Goal: Transaction & Acquisition: Purchase product/service

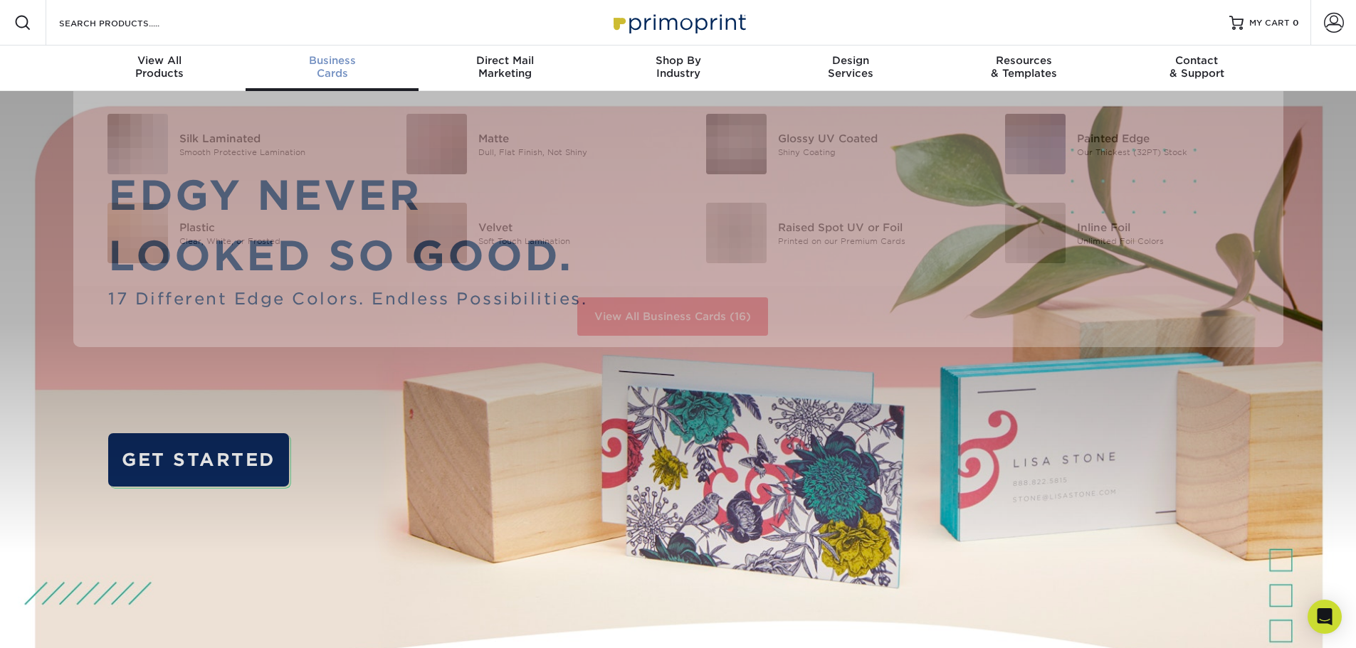
click at [330, 66] on span "Business" at bounding box center [332, 60] width 173 height 13
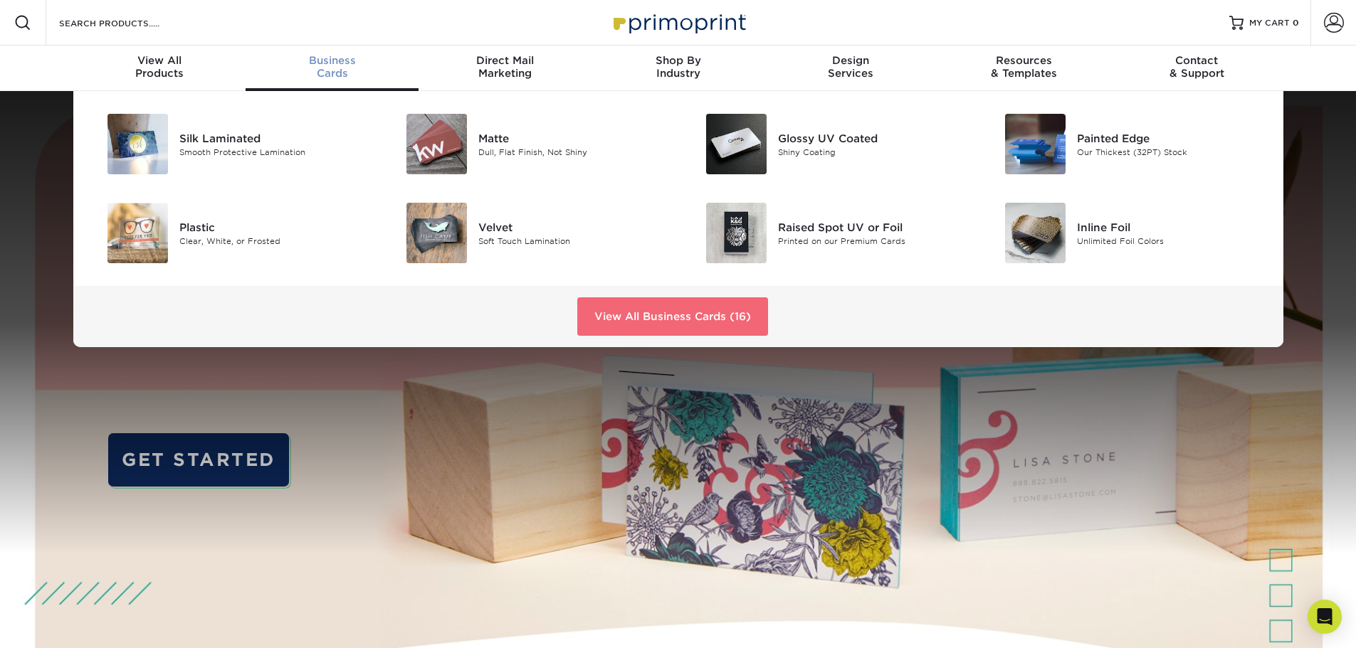
click at [648, 323] on link "View All Business Cards (16)" at bounding box center [672, 317] width 191 height 38
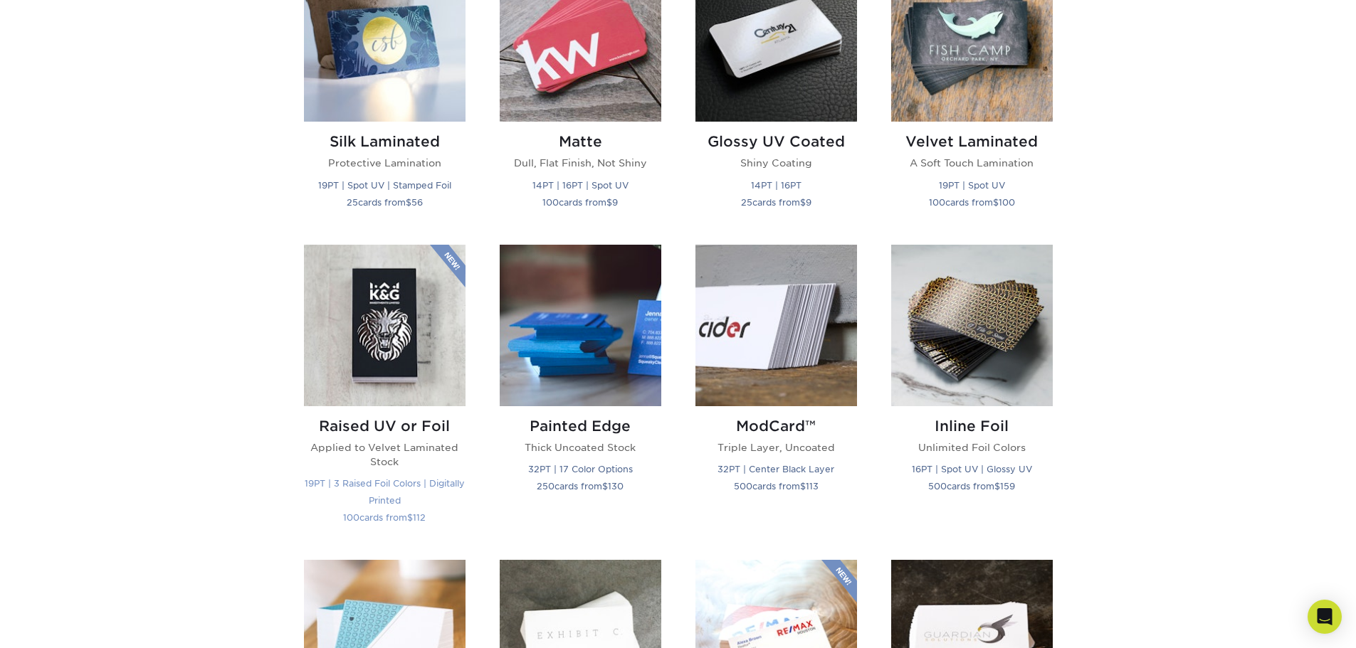
scroll to position [783, 0]
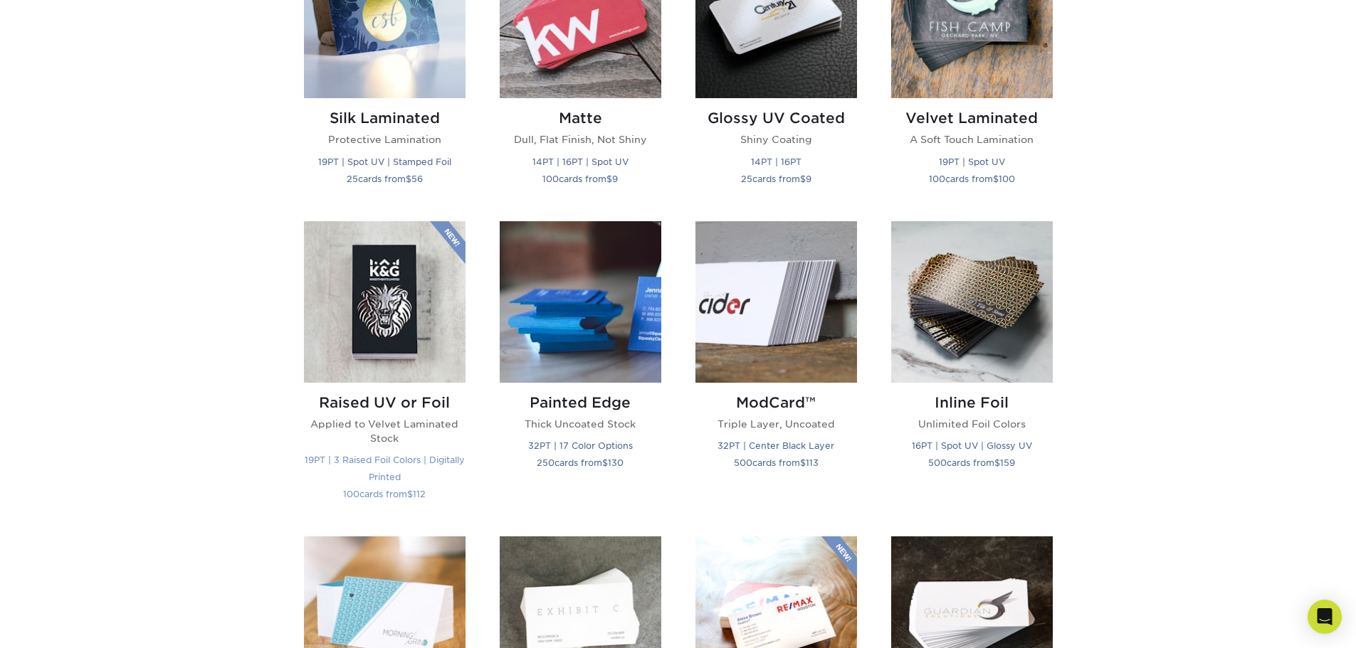
click at [395, 337] on img at bounding box center [385, 302] width 162 height 162
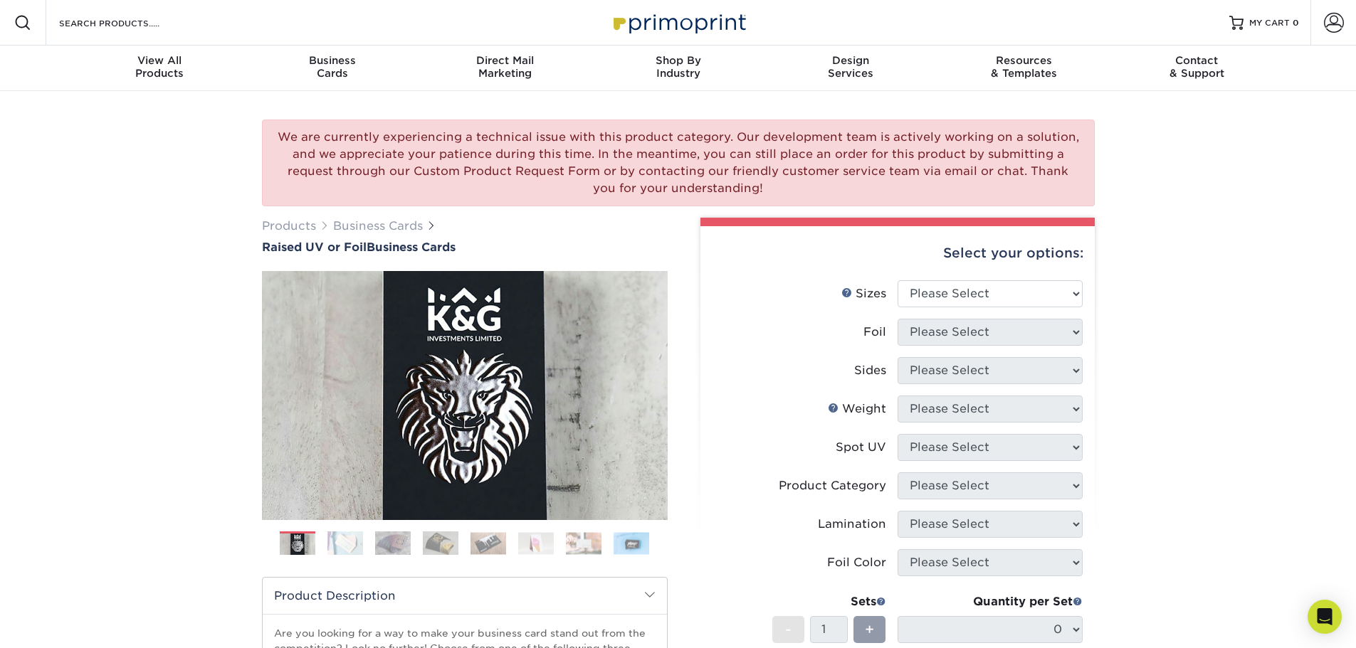
click at [347, 545] on img at bounding box center [345, 543] width 36 height 25
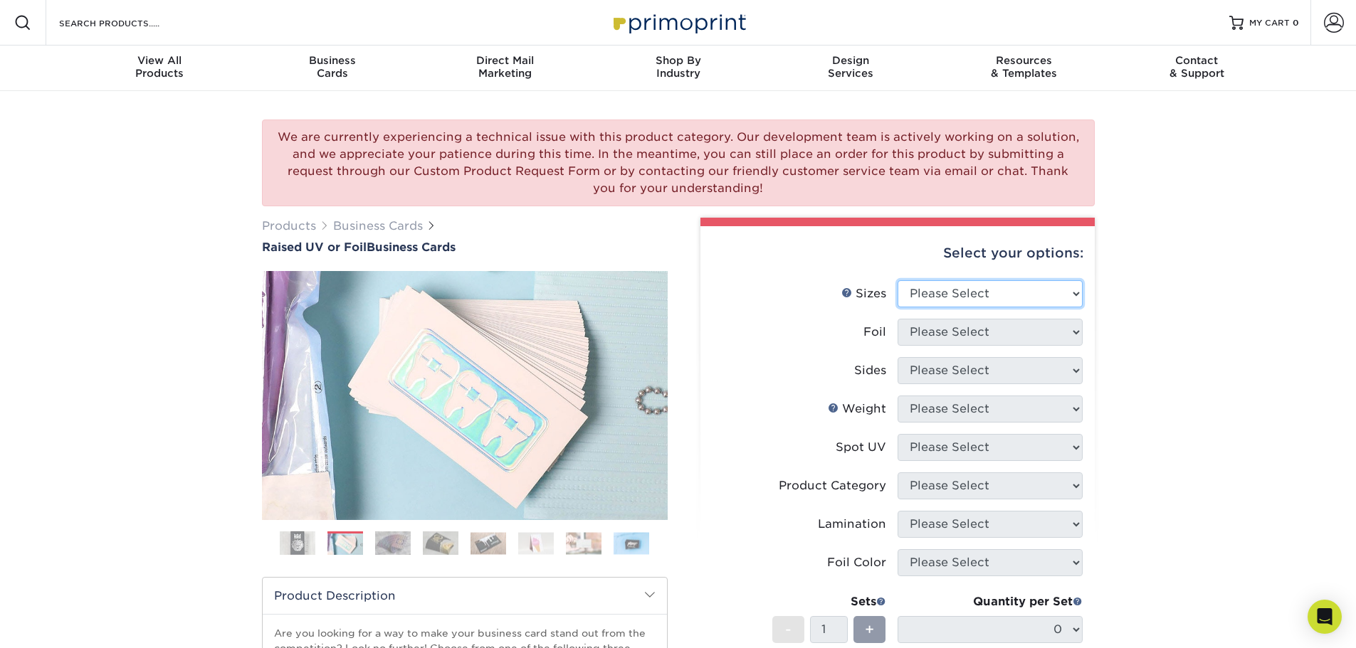
click at [1039, 293] on select "Please Select 2" x 3.5" - Standard" at bounding box center [990, 293] width 185 height 27
select select "2.00x3.50"
click at [898, 280] on select "Please Select 2" x 3.5" - Standard" at bounding box center [990, 293] width 185 height 27
click at [1033, 330] on select "Please Select No Yes" at bounding box center [990, 332] width 185 height 27
select select "1"
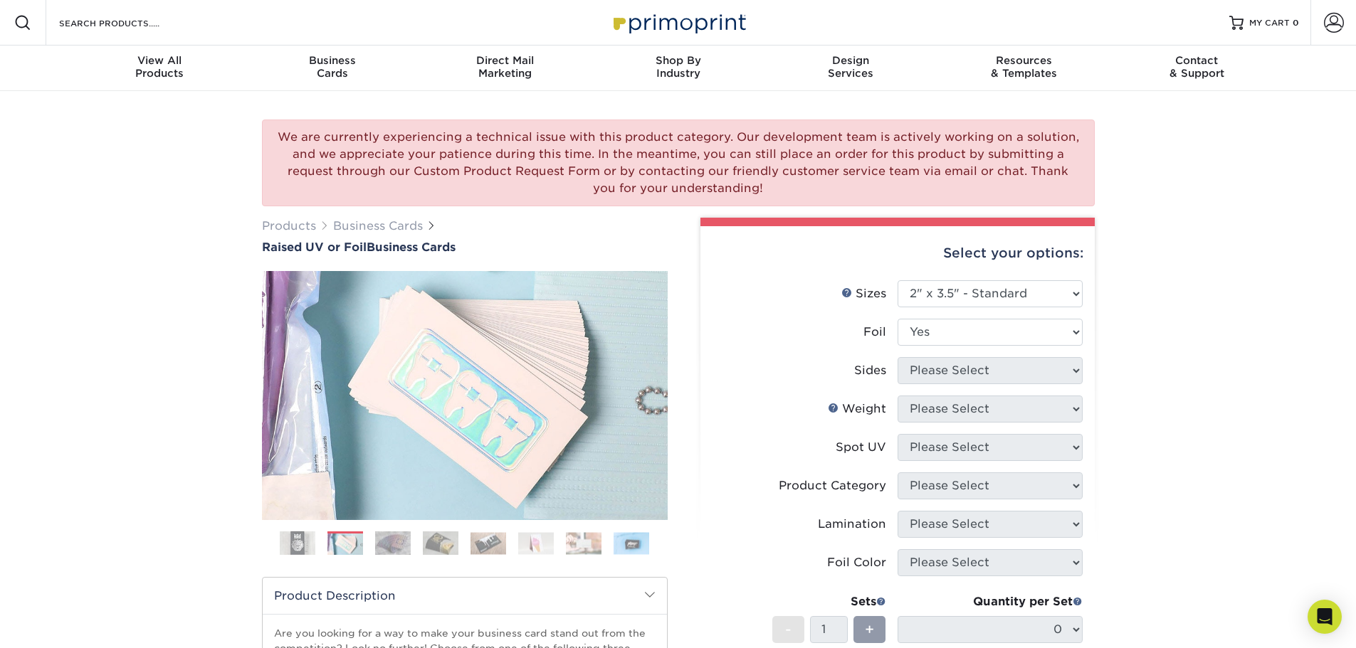
click at [898, 319] on select "Please Select No Yes" at bounding box center [990, 332] width 185 height 27
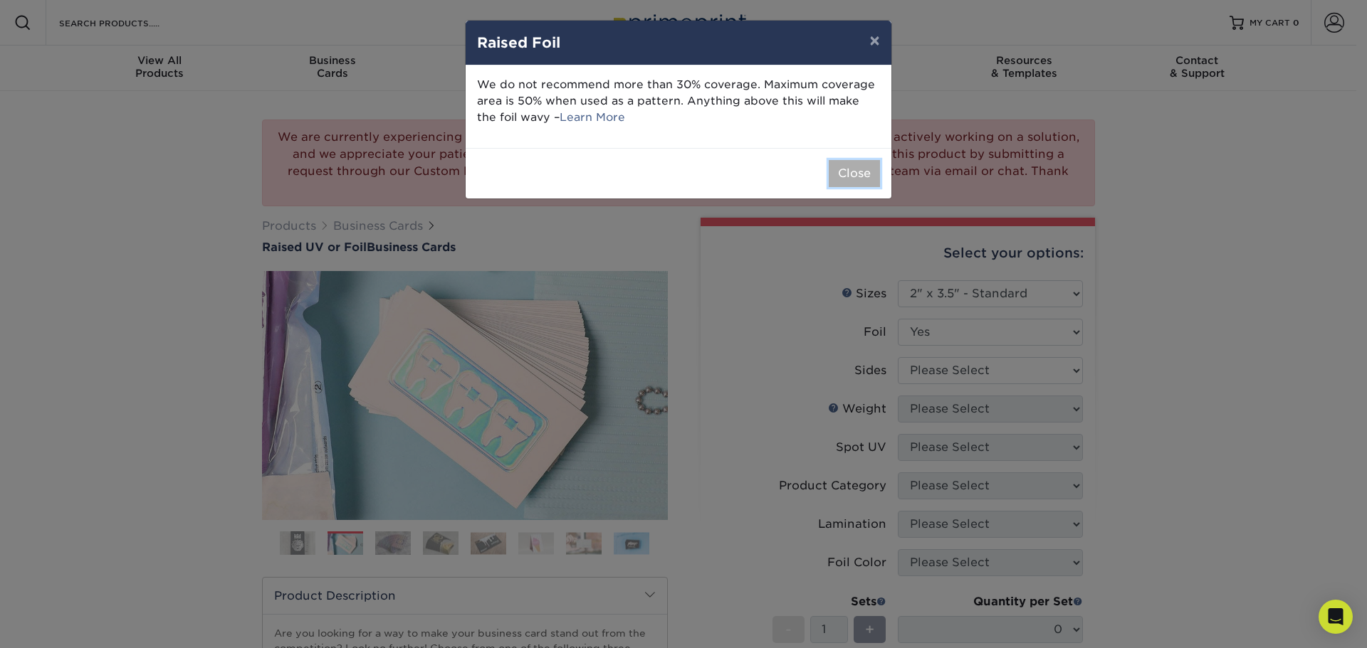
click at [858, 170] on button "Close" at bounding box center [854, 173] width 51 height 27
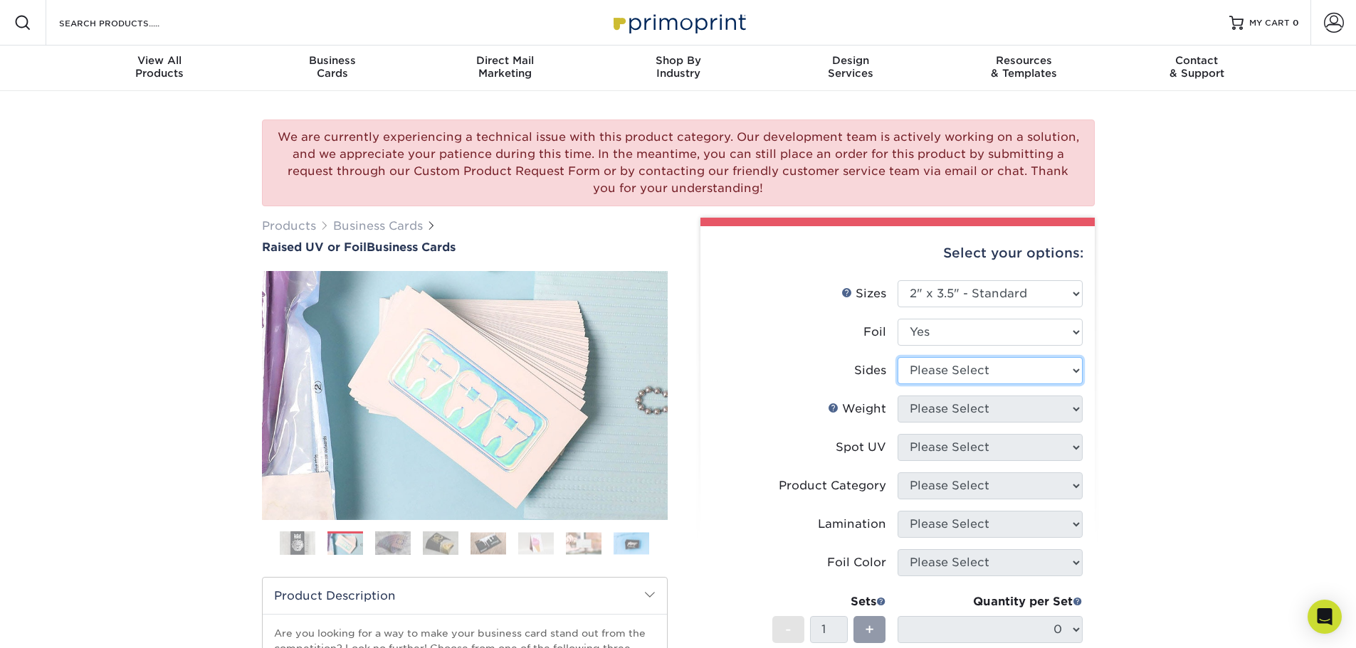
click at [976, 378] on select "Please Select Print Both Sides - Foil Both Sides Print Both Sides - Foil Front …" at bounding box center [990, 370] width 185 height 27
select select "a75ac2f1-9911-48d6-841d-245b5ac08f27"
click at [898, 357] on select "Please Select Print Both Sides - Foil Both Sides Print Both Sides - Foil Front …" at bounding box center [990, 370] width 185 height 27
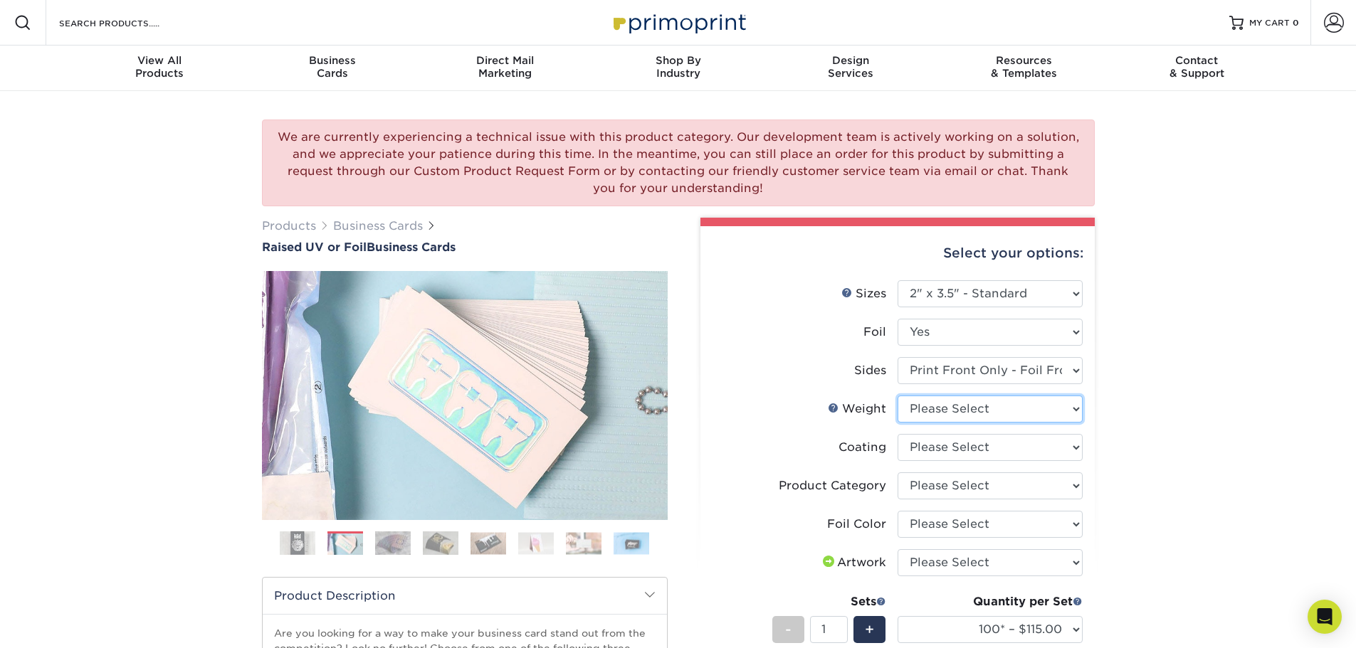
click at [1022, 414] on select "Please Select 16PT" at bounding box center [990, 409] width 185 height 27
select select "16PT"
click at [898, 396] on select "Please Select 16PT" at bounding box center [990, 409] width 185 height 27
click at [1059, 453] on select at bounding box center [990, 447] width 185 height 27
select select "3e7618de-abca-4bda-9f97-8b9129e913d8"
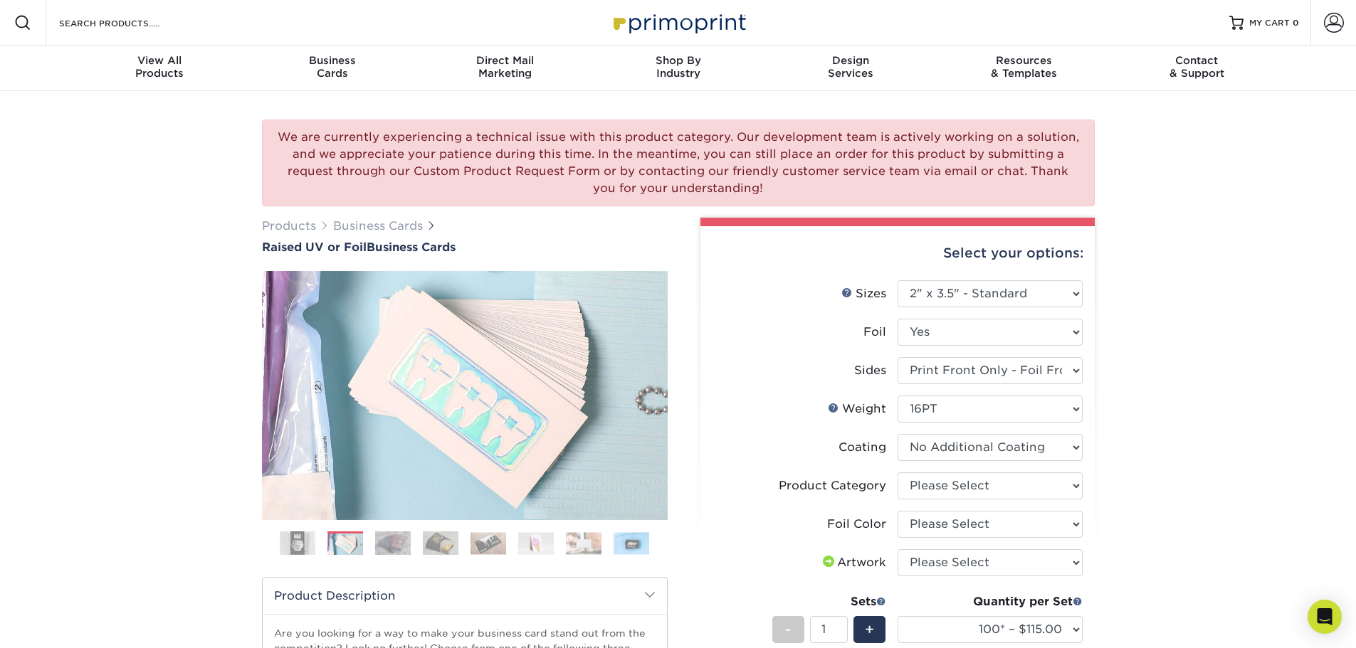
click at [898, 434] on select at bounding box center [990, 447] width 185 height 27
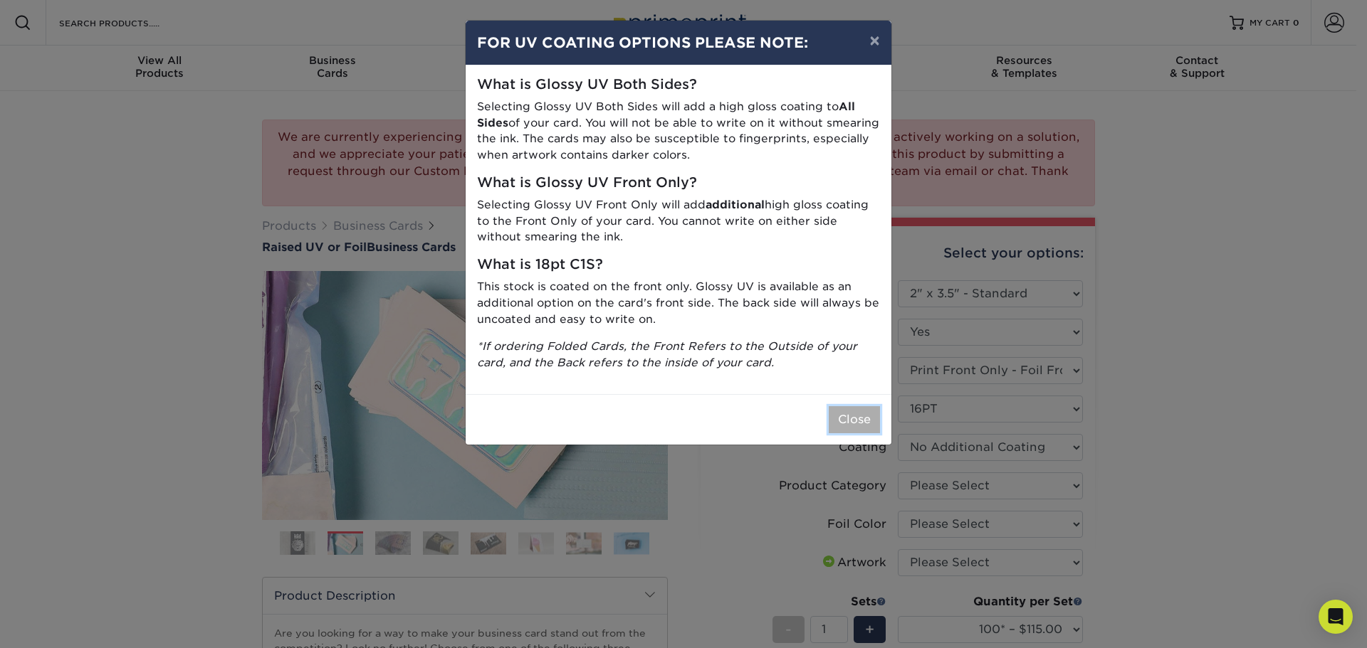
click at [850, 419] on button "Close" at bounding box center [854, 419] width 51 height 27
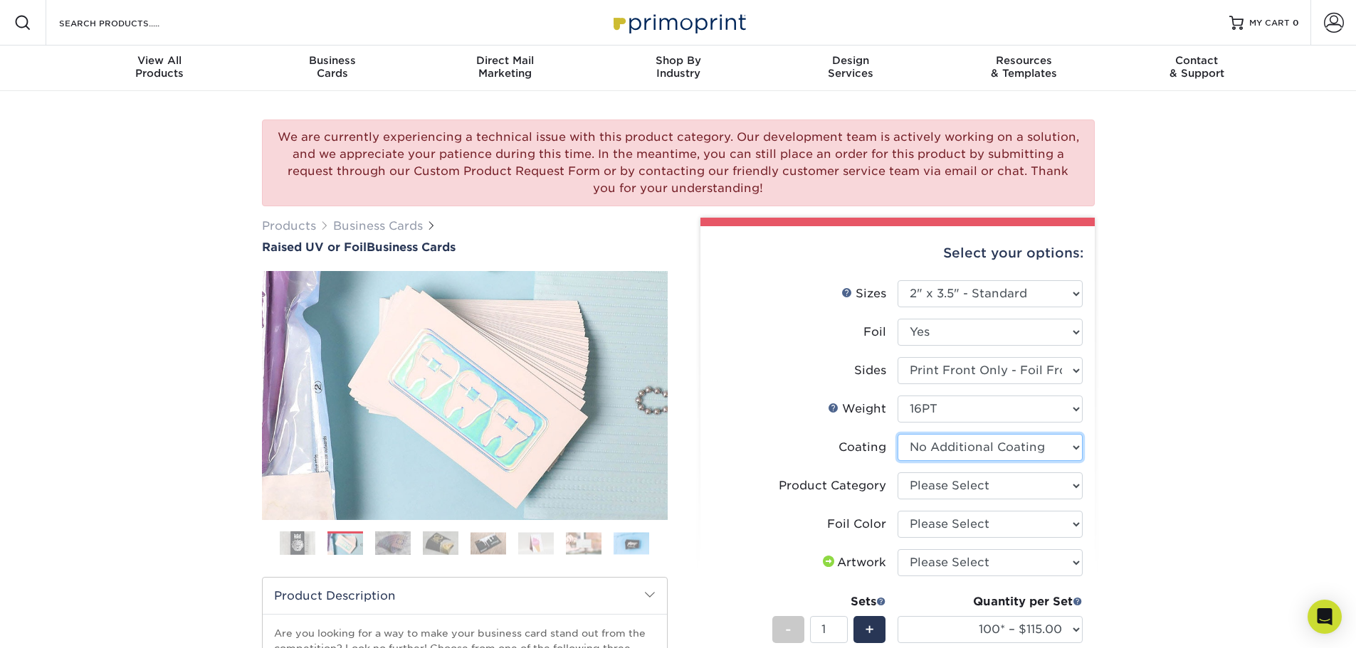
click at [1012, 450] on select at bounding box center [990, 447] width 185 height 27
click at [1013, 450] on select at bounding box center [990, 447] width 185 height 27
click at [1040, 483] on select "Please Select Business Cards" at bounding box center [990, 486] width 185 height 27
select select "3b5148f1-0588-4f88-a218-97bcfdce65c1"
click at [898, 473] on select "Please Select Business Cards" at bounding box center [990, 486] width 185 height 27
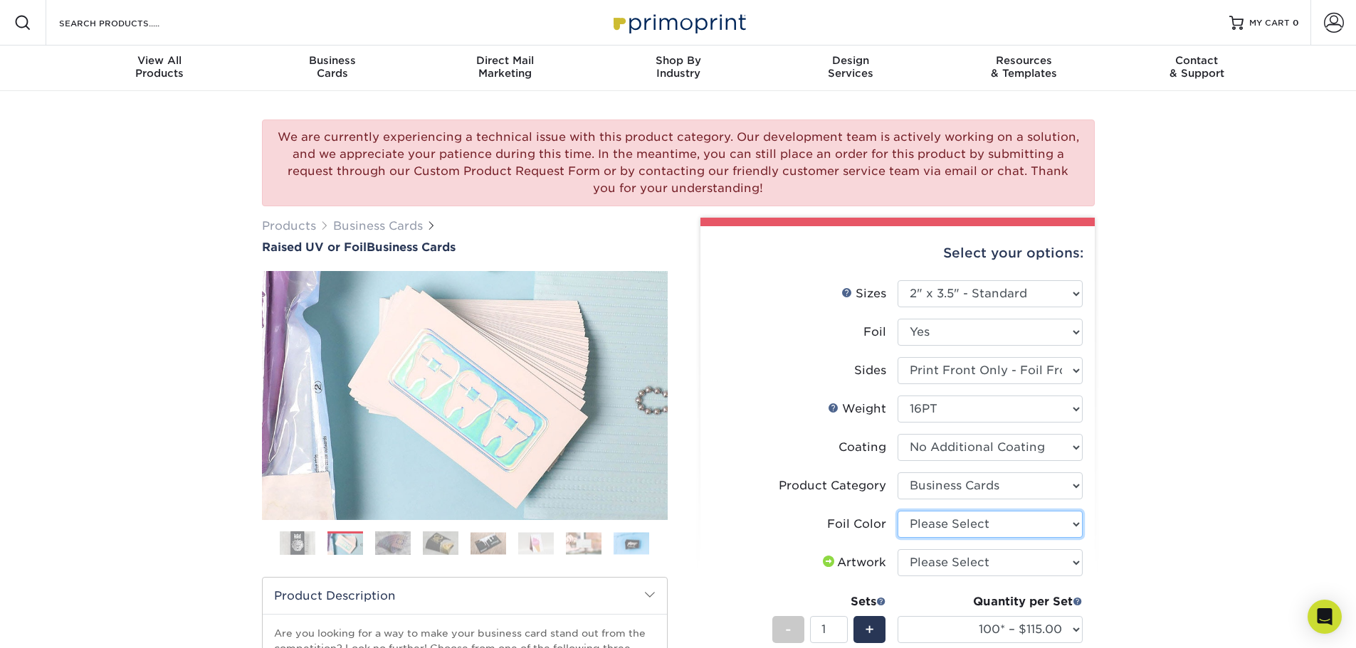
click at [1029, 524] on select "Please Select Silver Foil Gold Foil Holographic Foil" at bounding box center [990, 524] width 185 height 27
select select "a834dd52-fe06-4ed6-9a86-5bd3c2d02515"
click at [898, 511] on select "Please Select Silver Foil Gold Foil Holographic Foil" at bounding box center [990, 524] width 185 height 27
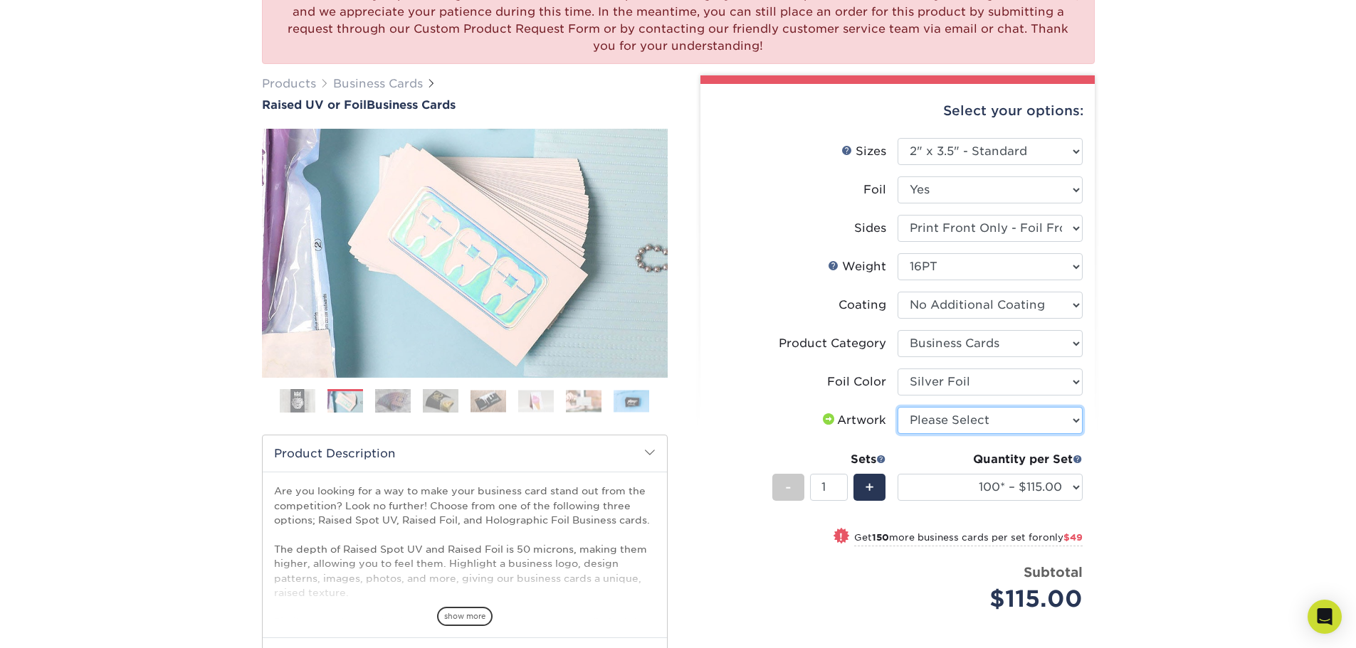
click at [1068, 421] on select "Please Select I will upload files I need a design - $100" at bounding box center [990, 420] width 185 height 27
select select "upload"
click at [898, 407] on select "Please Select I will upload files I need a design - $100" at bounding box center [990, 420] width 185 height 27
click at [1058, 489] on select "100* – $115.00 250* – $164.00 500* – $221.00" at bounding box center [990, 487] width 185 height 27
select select "250* – $164.00"
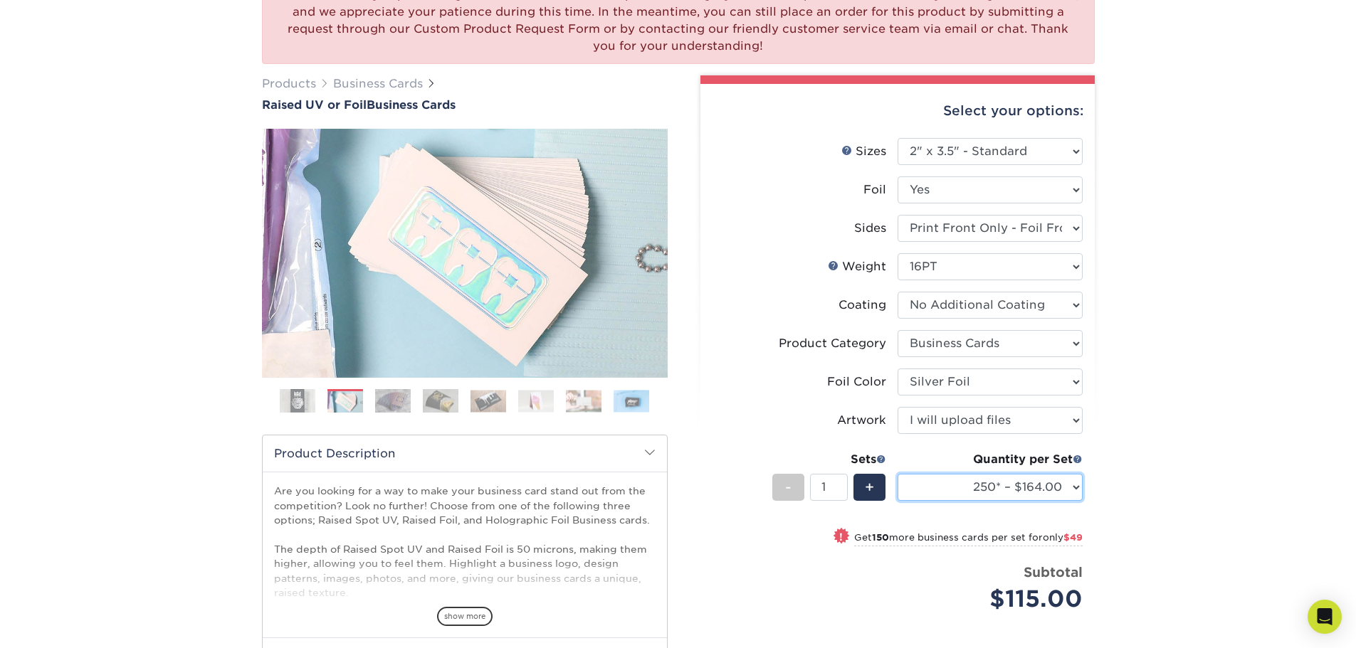
click at [898, 474] on select "100* – $115.00 250* – $164.00 500* – $221.00" at bounding box center [990, 487] width 185 height 27
click at [345, 405] on img at bounding box center [345, 402] width 36 height 25
click at [390, 403] on img at bounding box center [393, 401] width 36 height 25
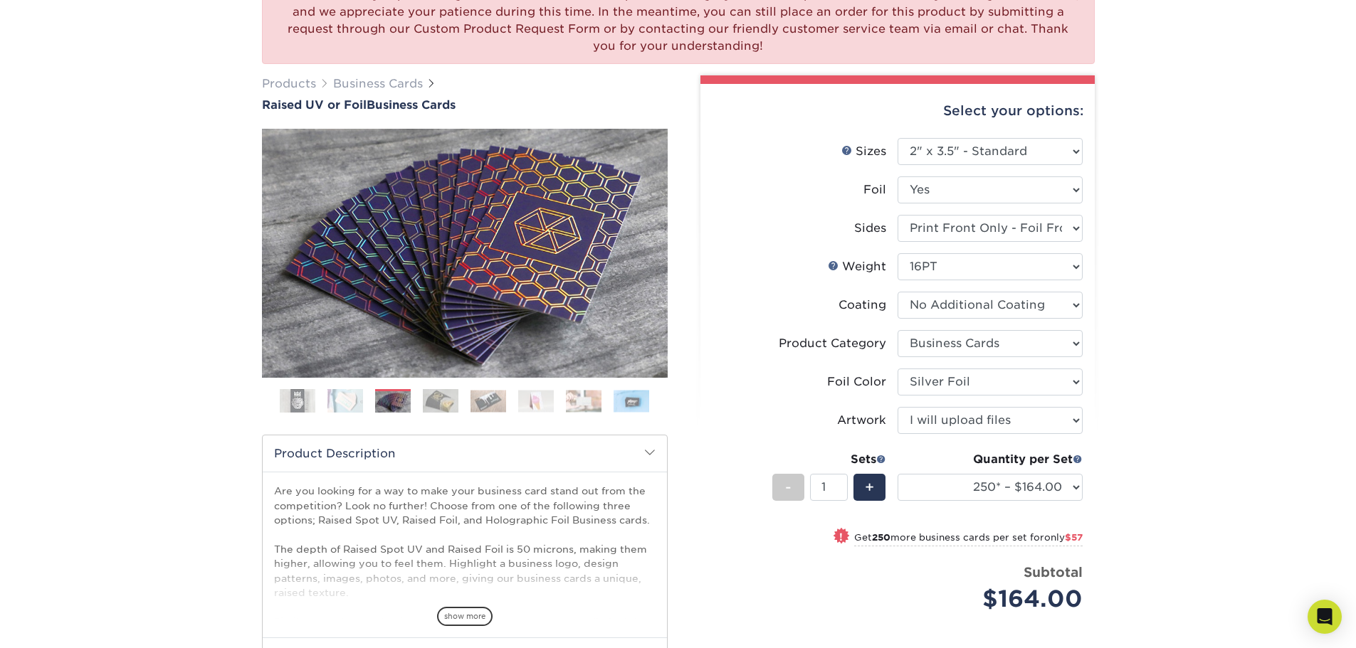
click at [438, 399] on img at bounding box center [441, 401] width 36 height 25
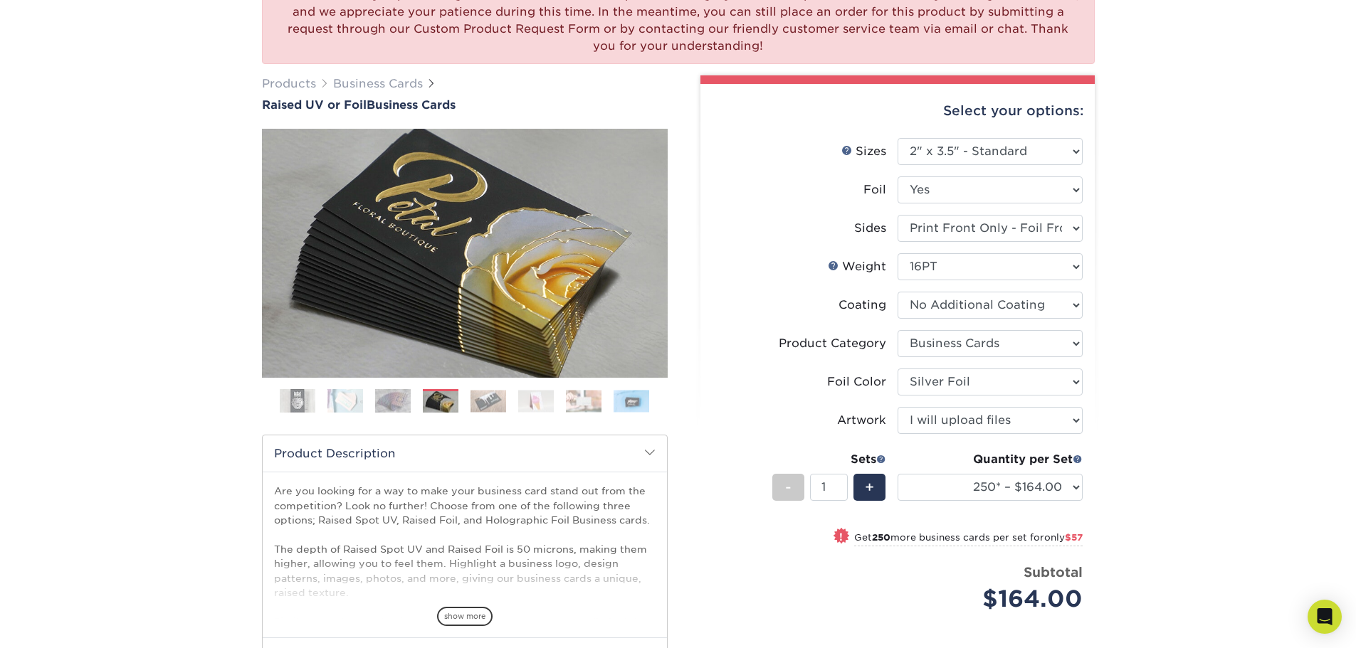
click at [479, 400] on img at bounding box center [489, 401] width 36 height 22
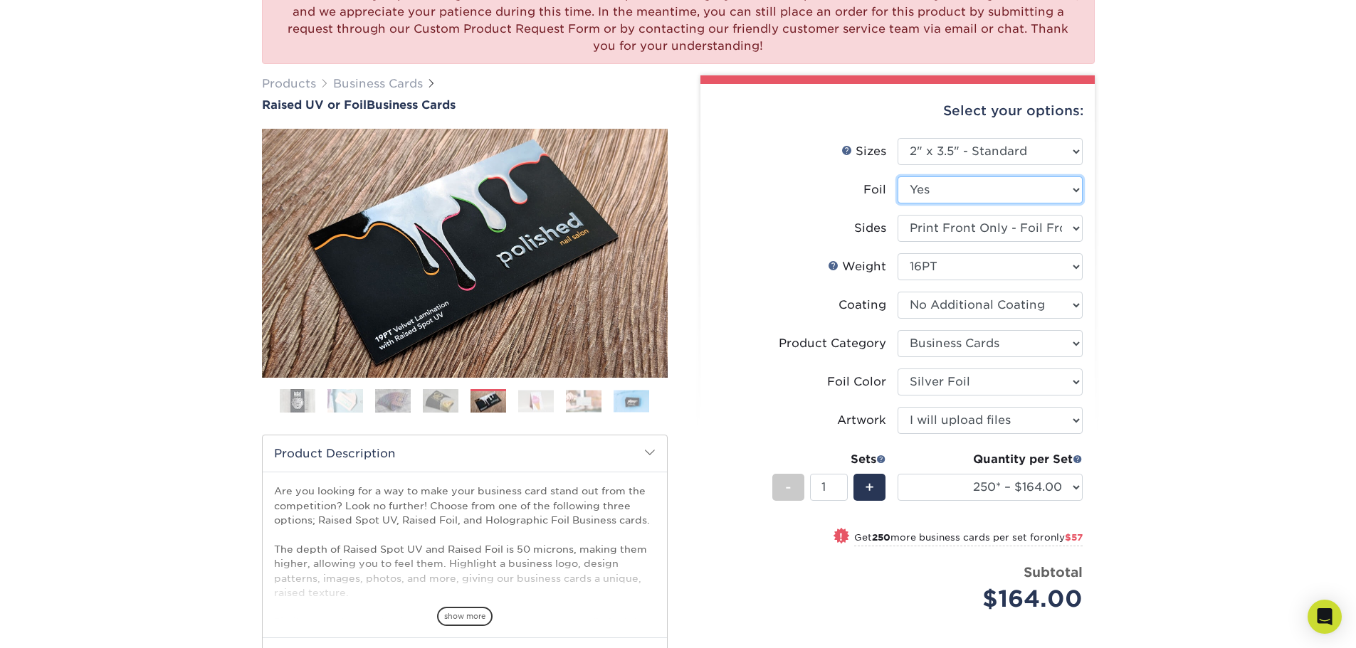
click at [951, 191] on select "Please Select No Yes" at bounding box center [990, 190] width 185 height 27
click at [970, 224] on select "Please Select Print Both Sides - Foil Both Sides Print Both Sides - Foil Front …" at bounding box center [990, 228] width 185 height 27
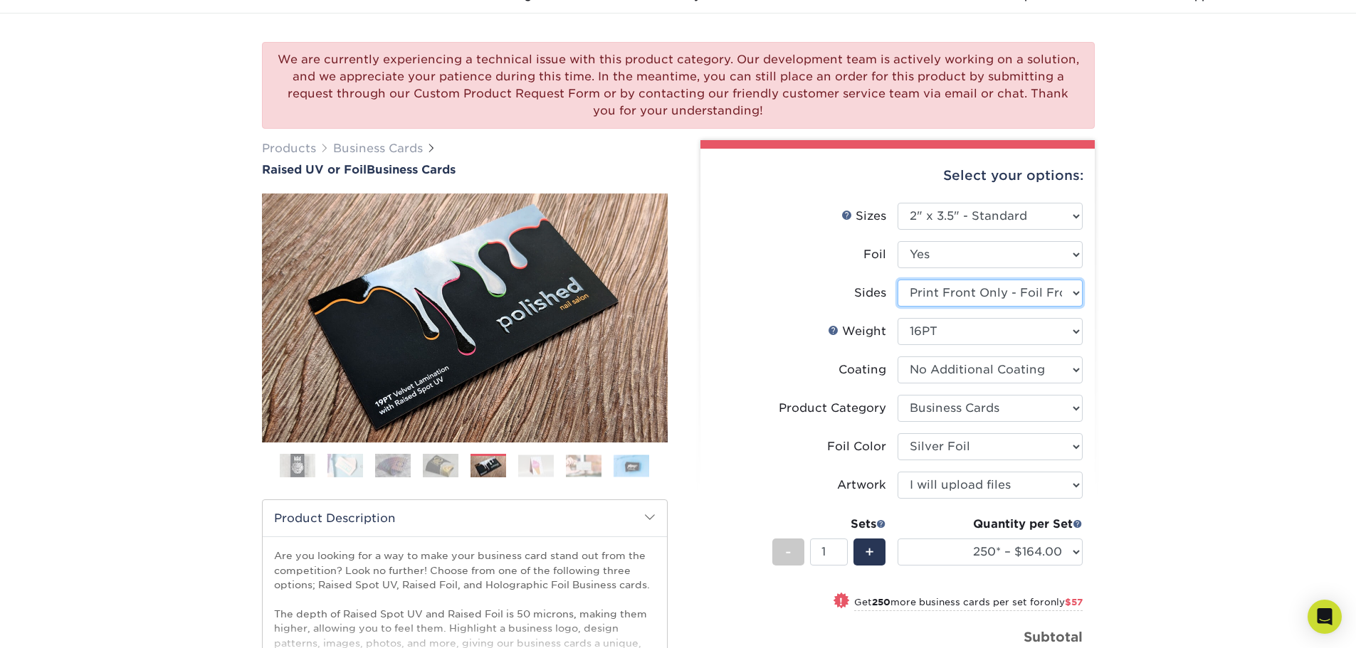
scroll to position [0, 0]
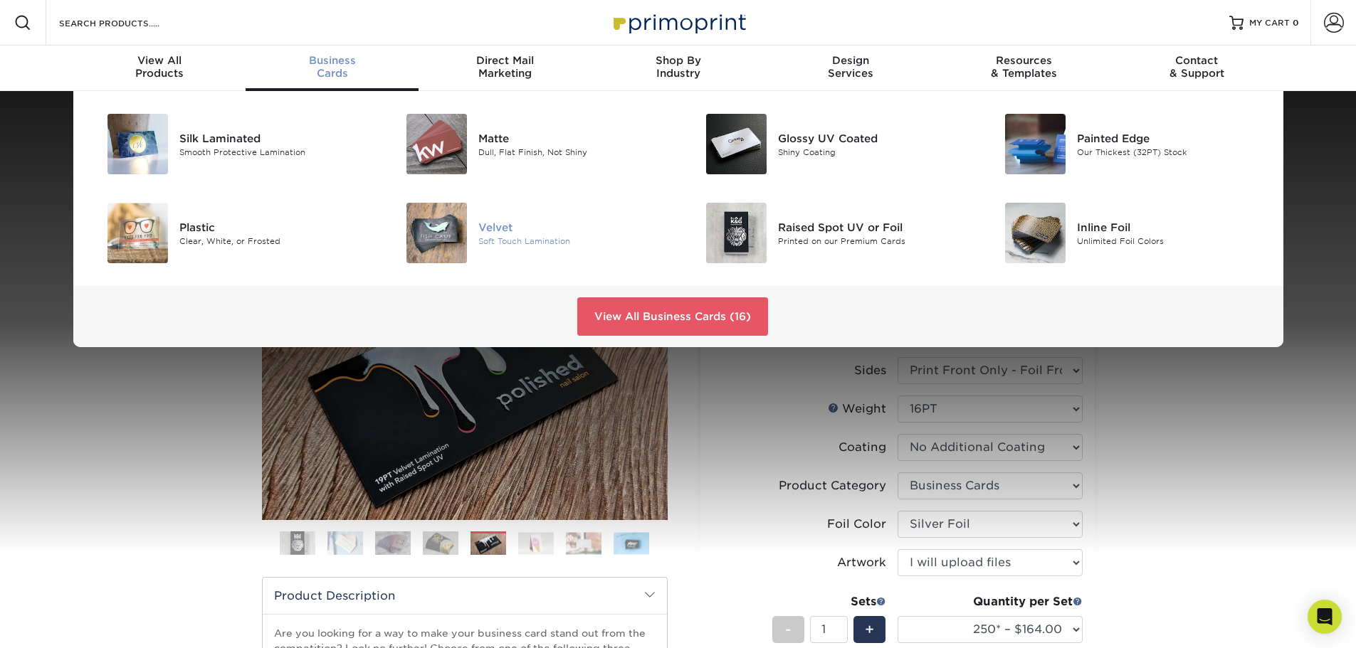
click at [499, 228] on div "Velvet" at bounding box center [572, 227] width 189 height 16
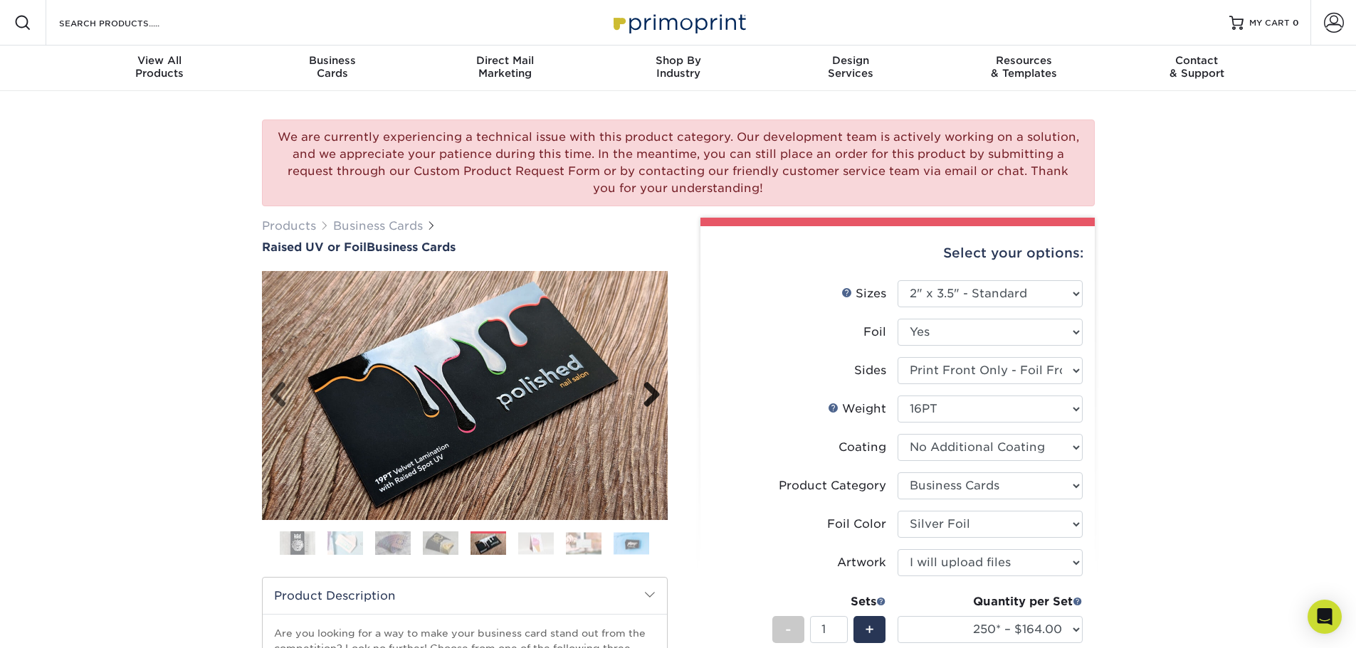
click at [656, 392] on link "Next" at bounding box center [646, 396] width 28 height 28
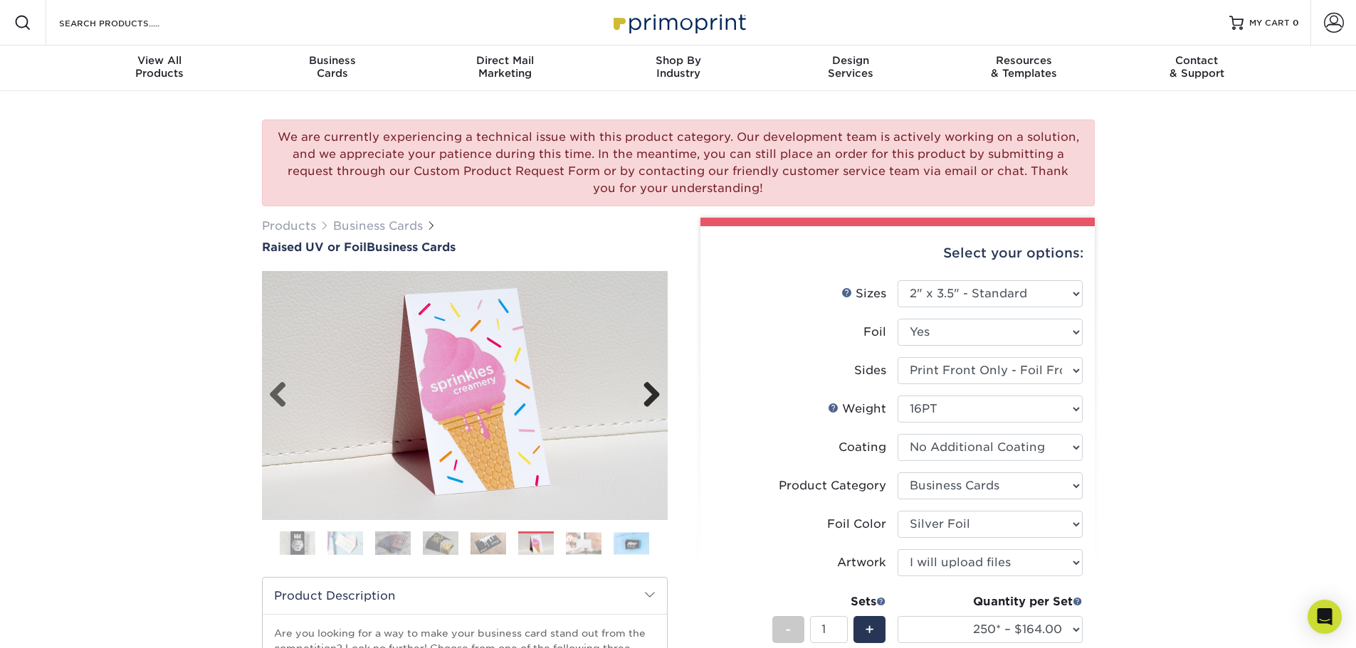
click at [655, 392] on link "Next" at bounding box center [646, 396] width 28 height 28
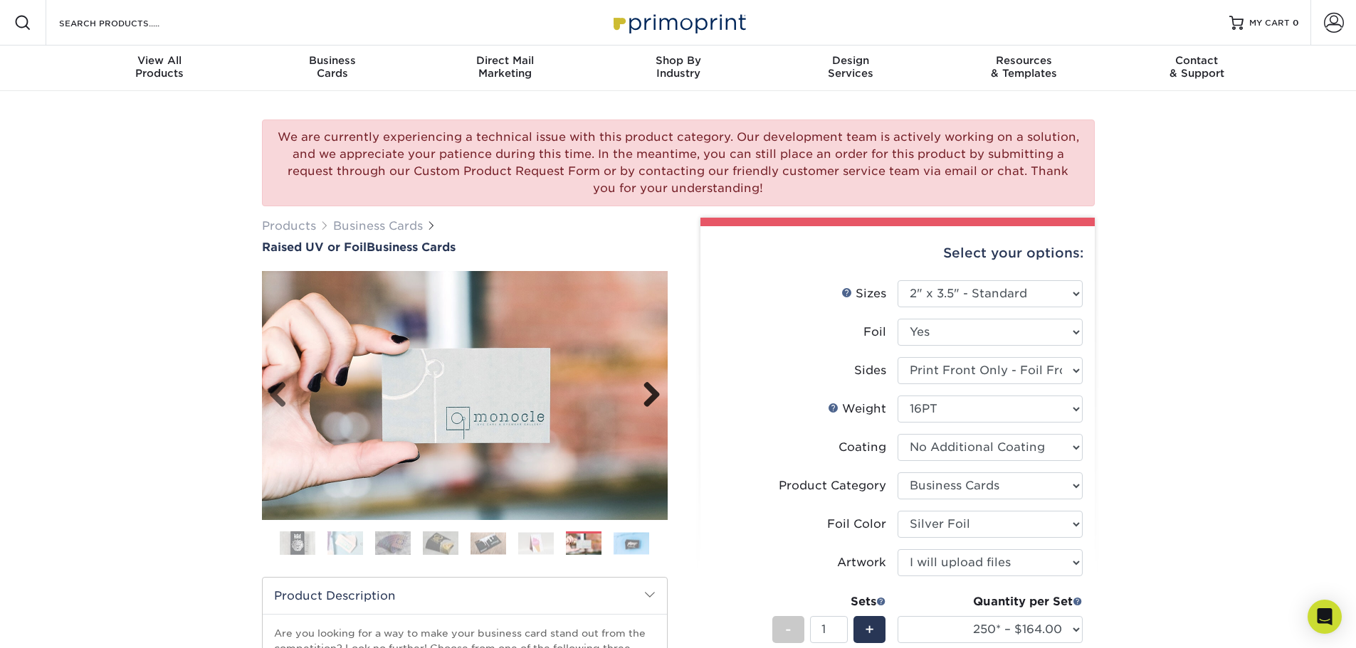
click at [655, 392] on link "Next" at bounding box center [646, 396] width 28 height 28
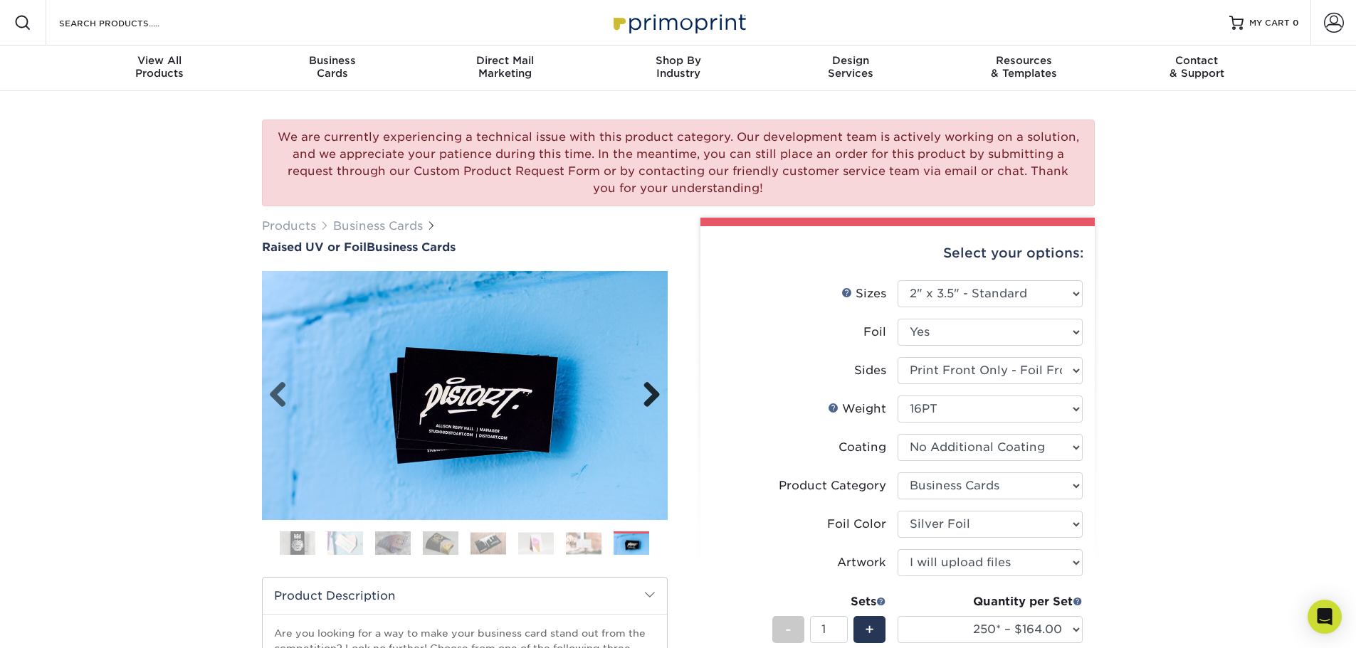
click at [655, 392] on link "Next" at bounding box center [646, 396] width 28 height 28
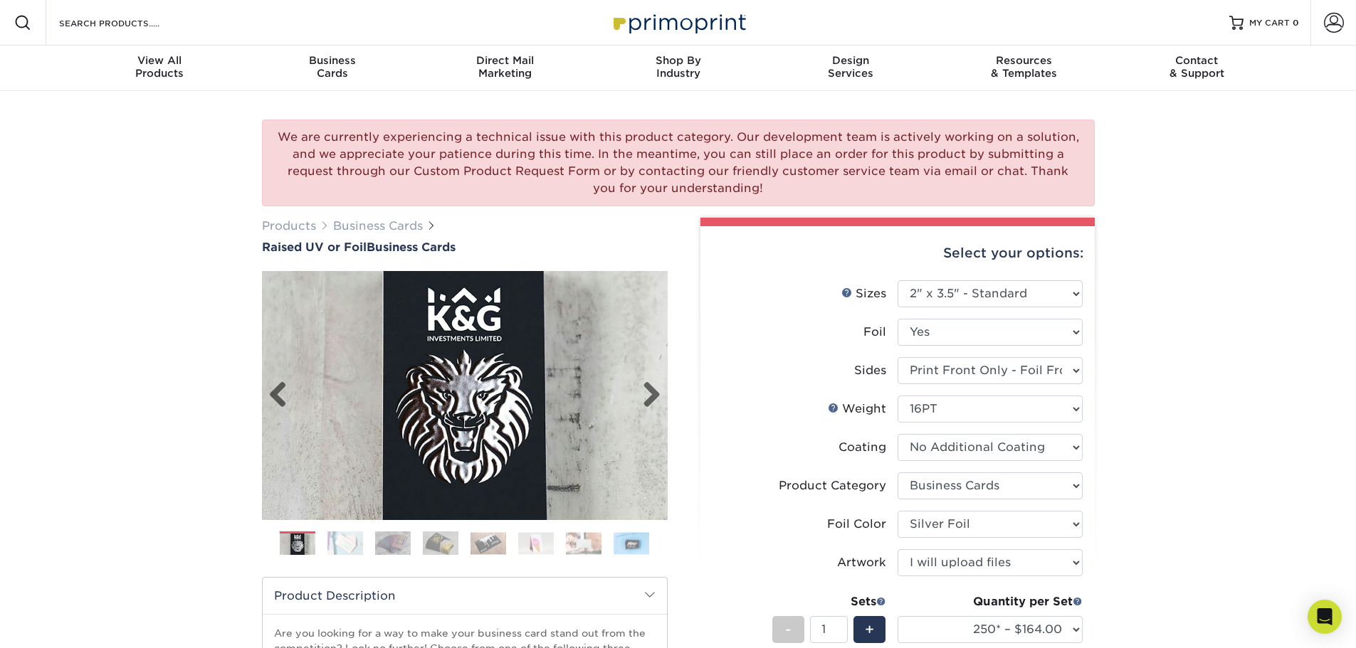
click at [529, 401] on img at bounding box center [465, 396] width 406 height 406
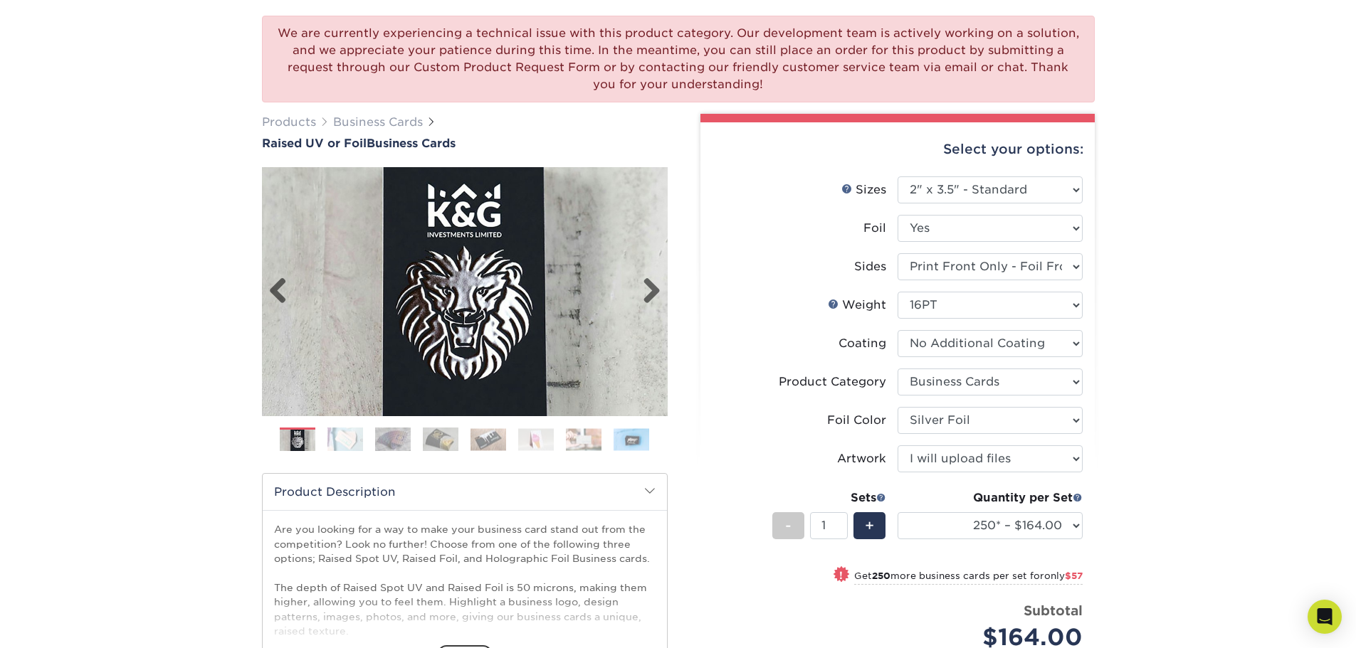
scroll to position [71, 0]
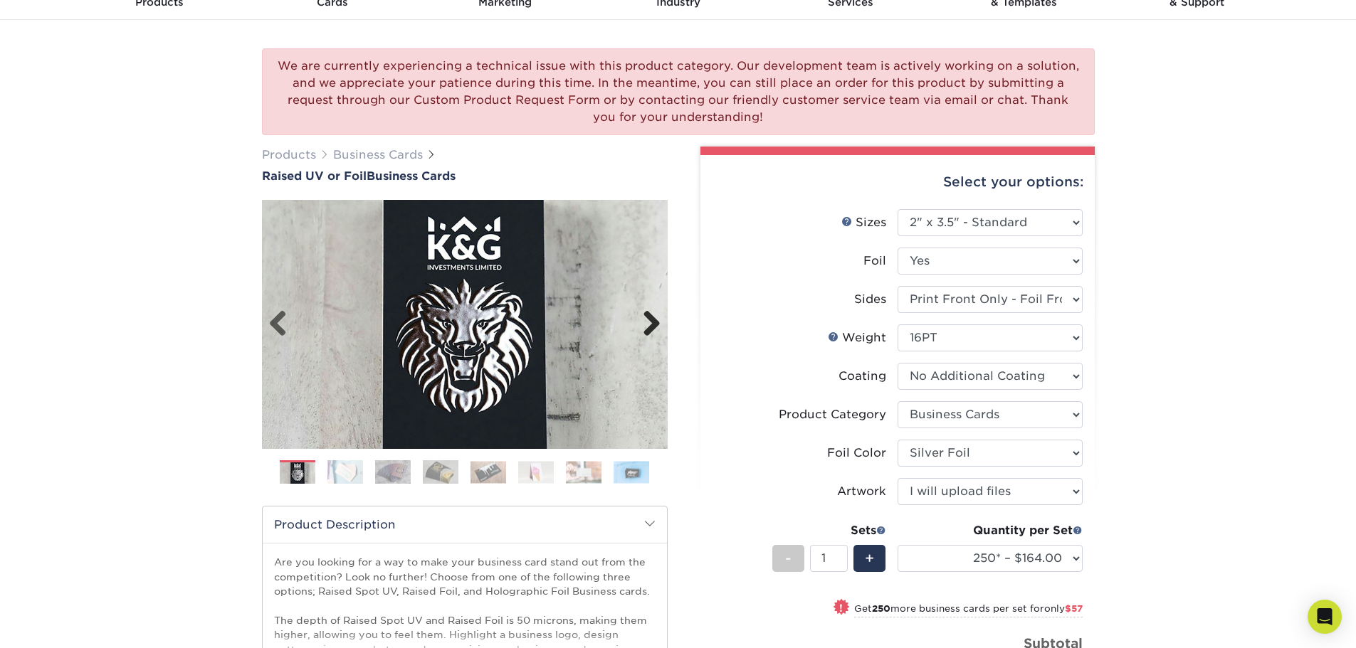
click at [655, 324] on link "Next" at bounding box center [646, 324] width 28 height 28
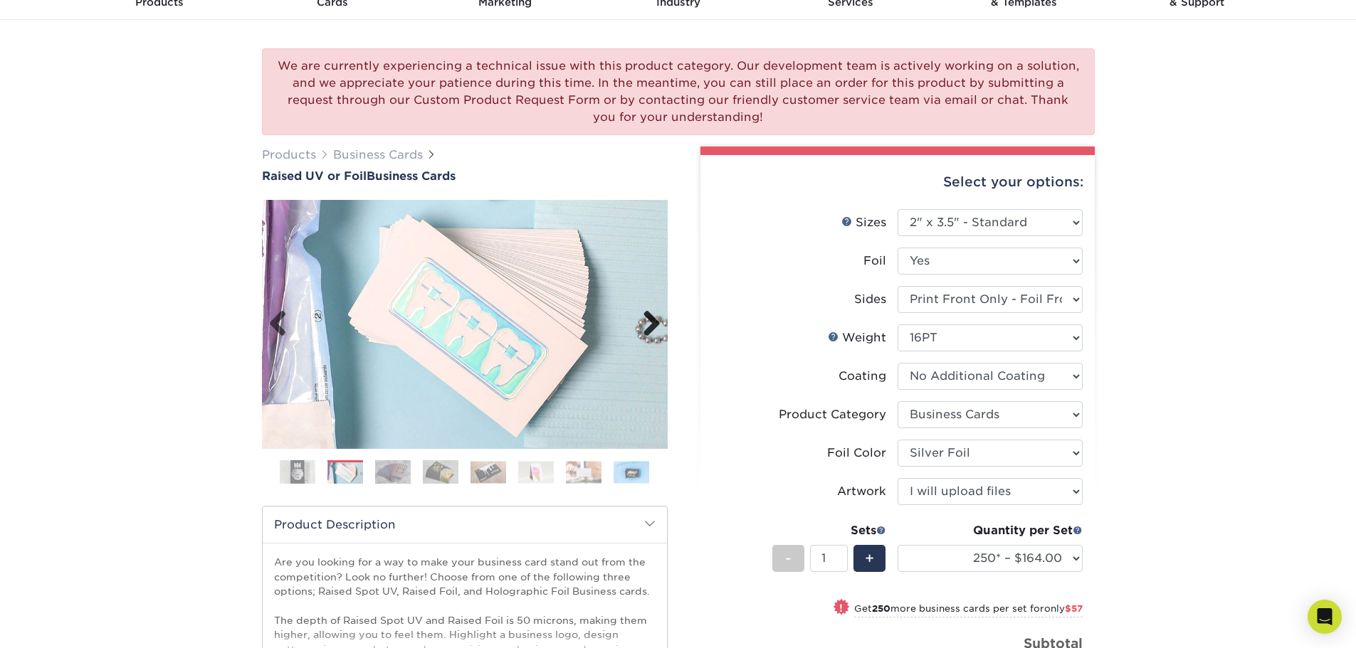
click at [656, 322] on link "Next" at bounding box center [646, 324] width 28 height 28
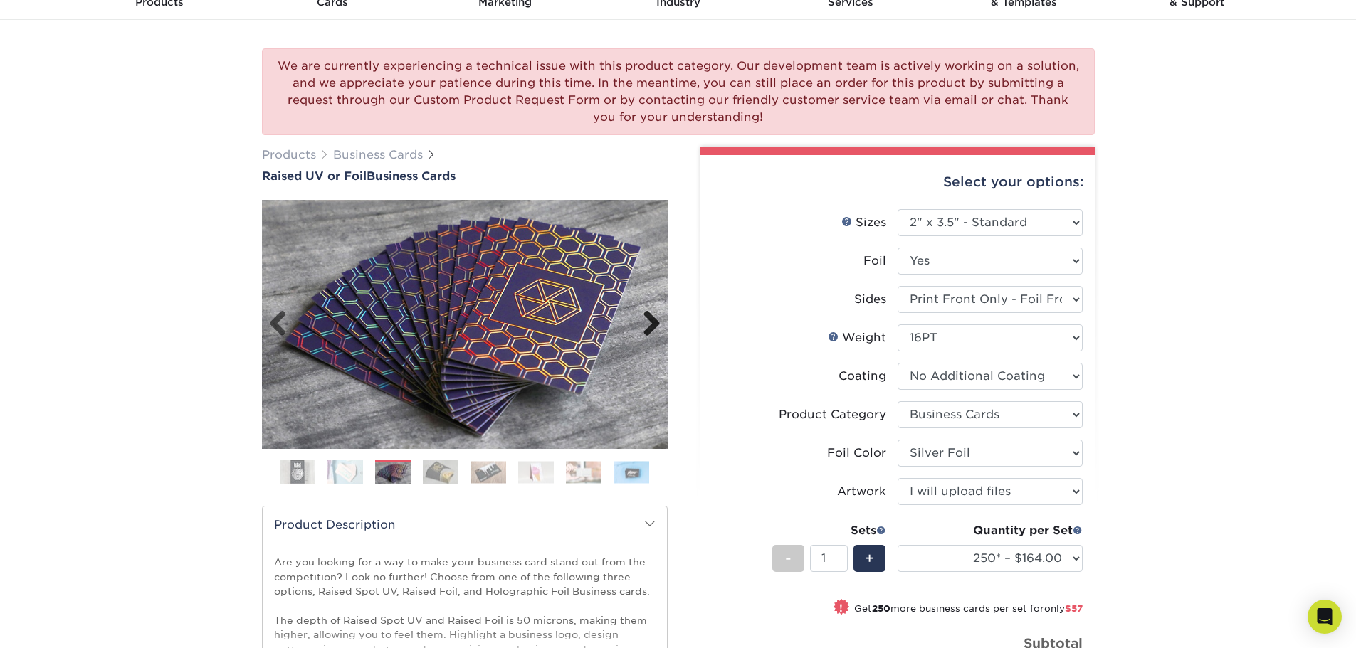
click at [656, 322] on link "Next" at bounding box center [646, 324] width 28 height 28
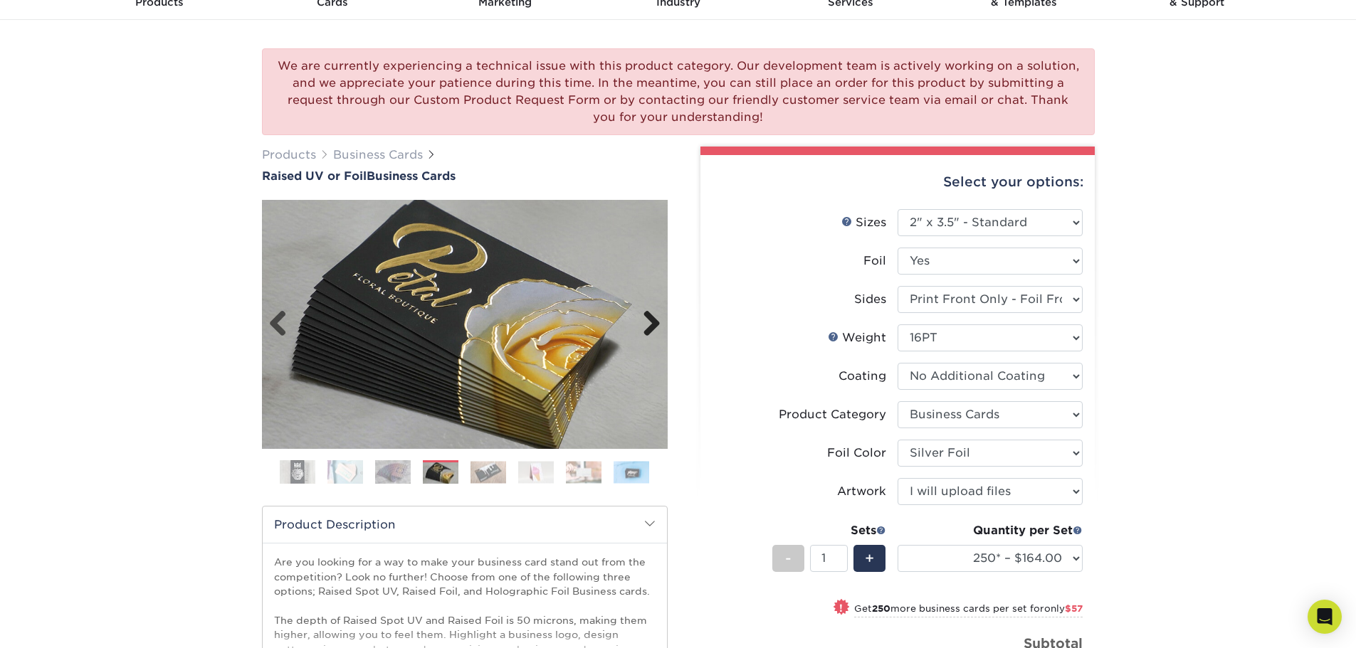
click at [656, 322] on link "Next" at bounding box center [646, 324] width 28 height 28
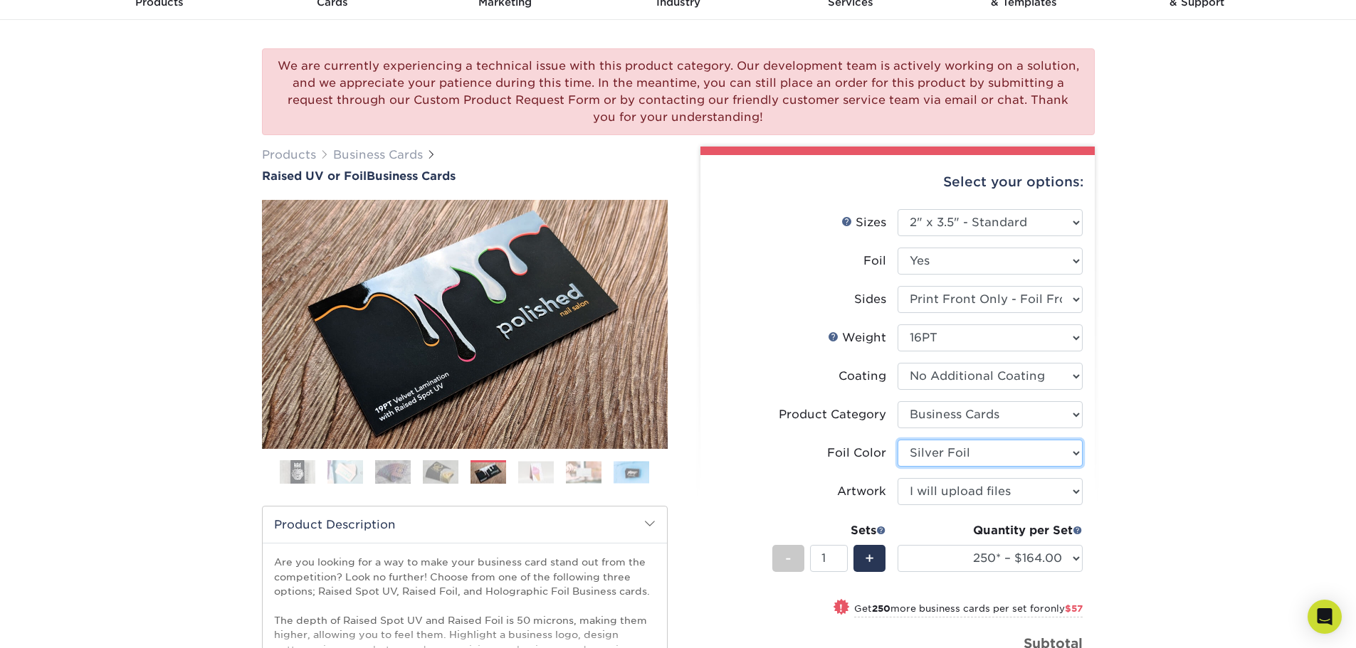
click at [974, 456] on select "Please Select Silver Foil Gold Foil Holographic Foil" at bounding box center [990, 453] width 185 height 27
click at [977, 456] on select "Please Select Silver Foil Gold Foil Holographic Foil" at bounding box center [990, 453] width 185 height 27
click at [790, 305] on label "Sides" at bounding box center [805, 299] width 185 height 27
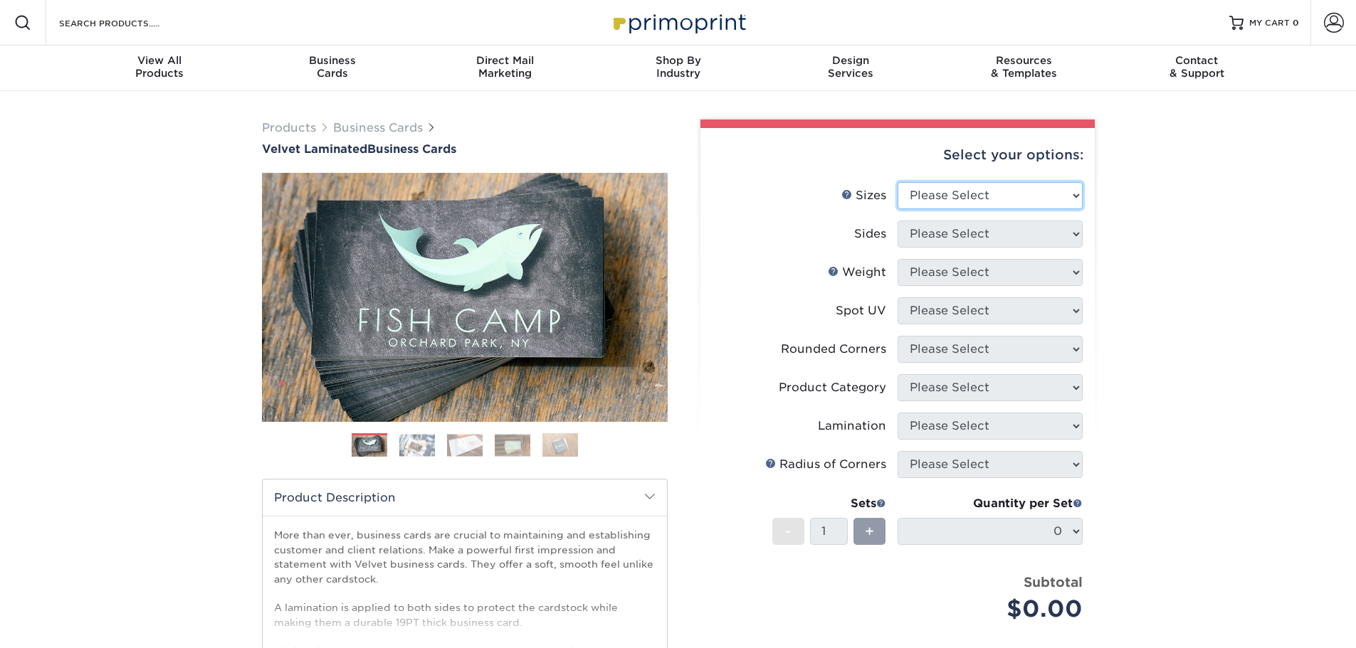
click at [975, 192] on select "Please Select 1.5" x 3.5" - Mini 1.75" x 3.5" - Mini 2" x 2" - Square 2" x 3" -…" at bounding box center [990, 195] width 185 height 27
select select "2.00x3.50"
click at [898, 182] on select "Please Select 1.5" x 3.5" - Mini 1.75" x 3.5" - Mini 2" x 2" - Square 2" x 3" -…" at bounding box center [990, 195] width 185 height 27
click at [1035, 235] on select "Please Select Print Both Sides Print Front Only" at bounding box center [990, 234] width 185 height 27
select select "32d3c223-f82c-492b-b915-ba065a00862f"
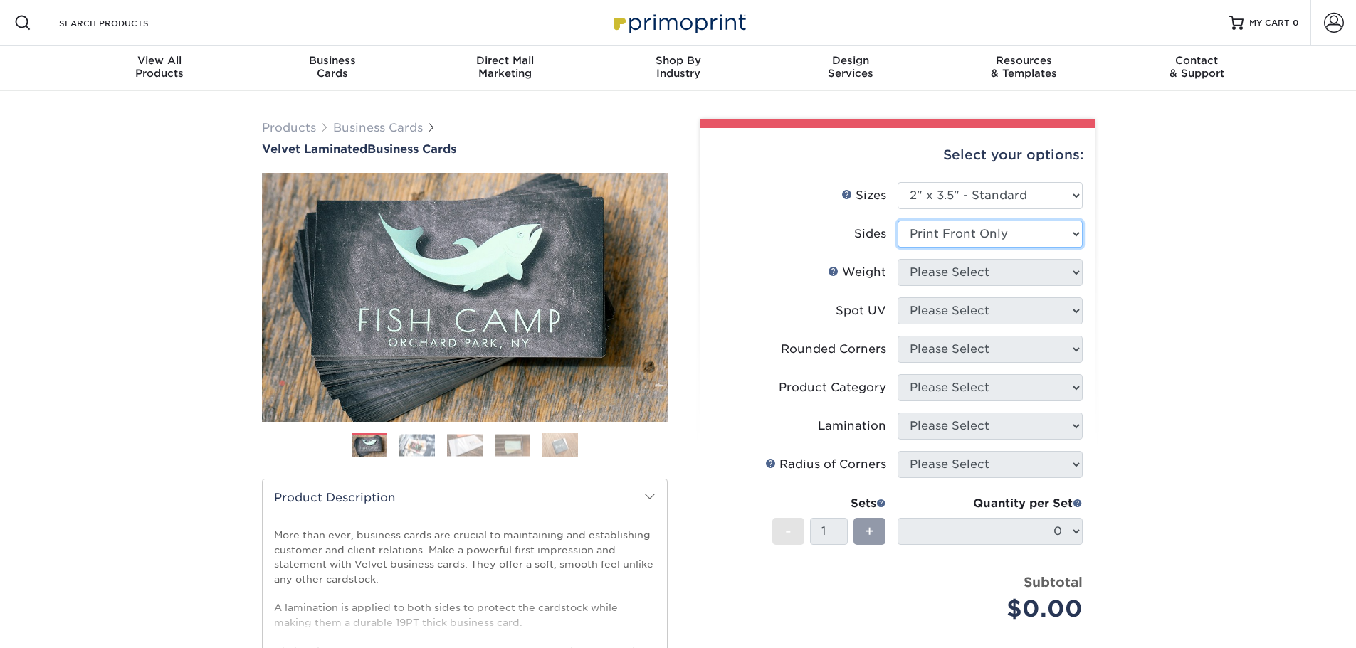
click at [898, 221] on select "Please Select Print Both Sides Print Front Only" at bounding box center [990, 234] width 185 height 27
click at [997, 278] on select "Please Select 16PT" at bounding box center [990, 272] width 185 height 27
select select "16PT"
click at [898, 259] on select "Please Select 16PT" at bounding box center [990, 272] width 185 height 27
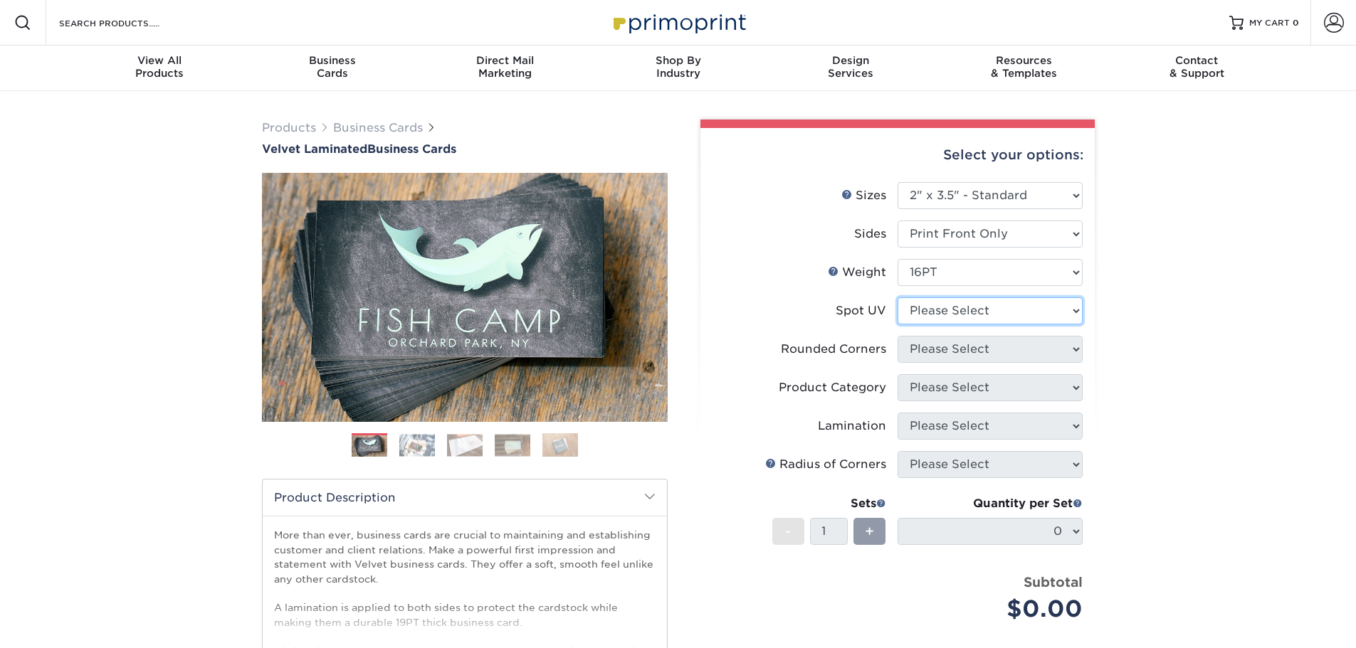
click at [999, 306] on select "Please Select No Spot UV Front Only" at bounding box center [990, 311] width 185 height 27
select select "1"
click at [898, 298] on select "Please Select No Spot UV Front Only" at bounding box center [990, 311] width 185 height 27
click at [999, 354] on select "Please Select Yes - Round 2 Corners Yes - Round 4 Corners No" at bounding box center [990, 349] width 185 height 27
select select "0"
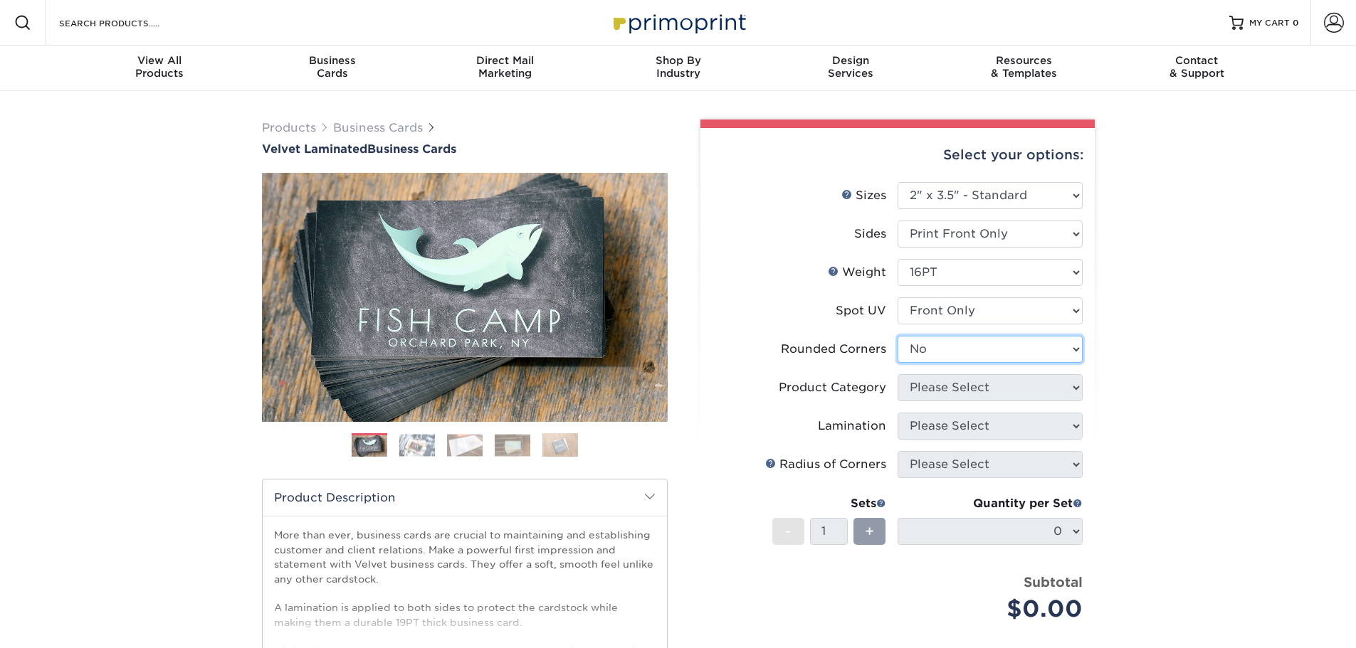
click at [898, 336] on select "Please Select Yes - Round 2 Corners Yes - Round 4 Corners No" at bounding box center [990, 349] width 185 height 27
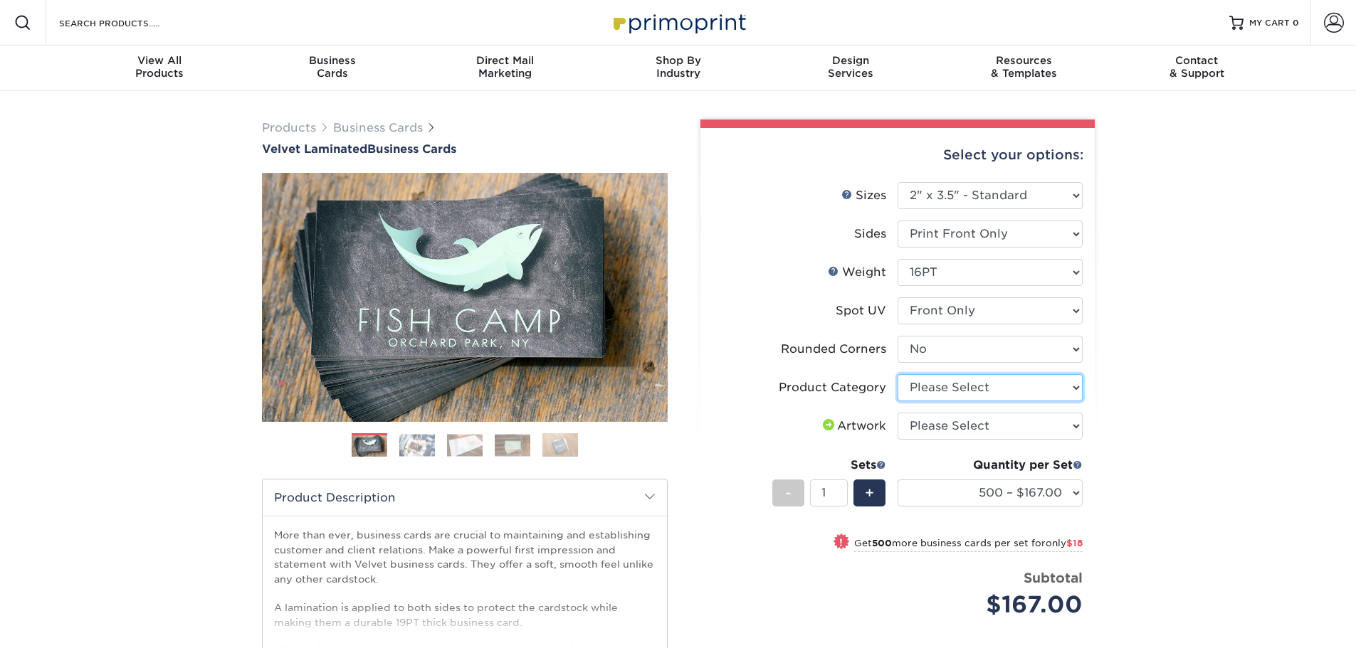
click at [992, 389] on select "Please Select Business Cards" at bounding box center [990, 387] width 185 height 27
select select "3b5148f1-0588-4f88-a218-97bcfdce65c1"
click at [898, 374] on select "Please Select Business Cards" at bounding box center [990, 387] width 185 height 27
click at [982, 432] on select "Please Select I will upload files I need a design - $100" at bounding box center [990, 426] width 185 height 27
select select "upload"
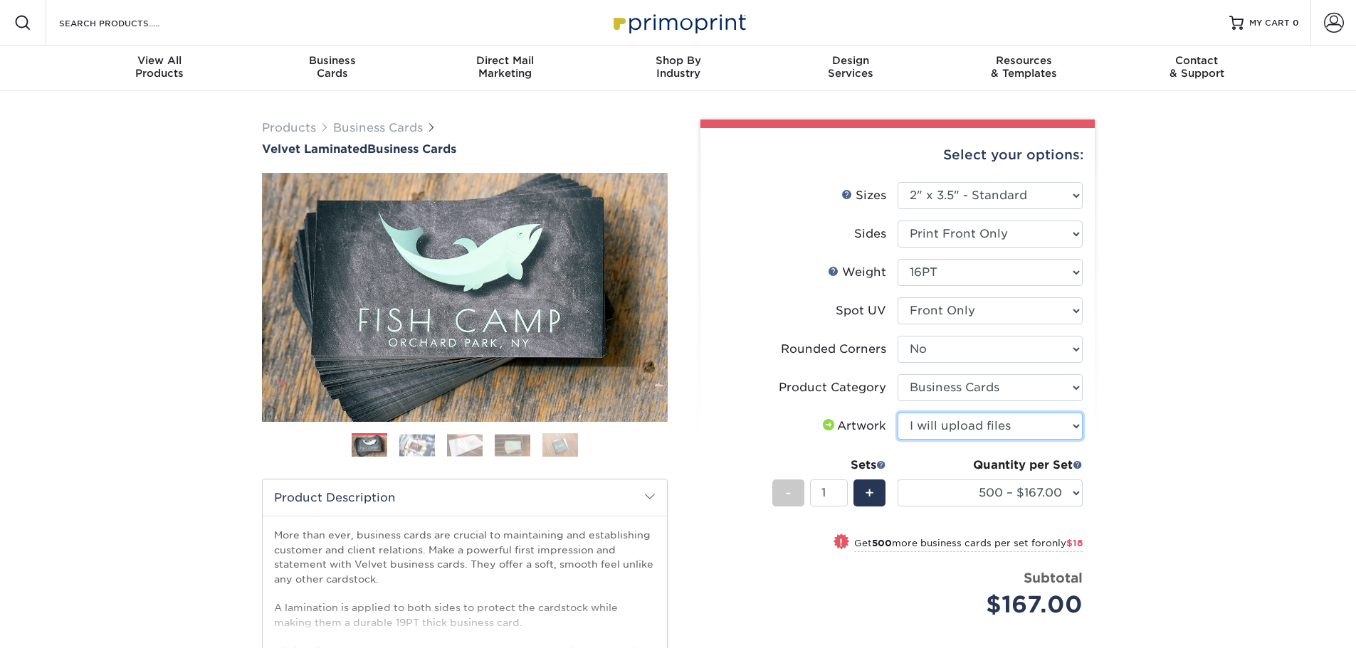
click at [898, 413] on select "Please Select I will upload files I need a design - $100" at bounding box center [990, 426] width 185 height 27
click at [1177, 322] on div "Products Business Cards Velvet Laminated Business Cards Previous Next" at bounding box center [678, 471] width 1356 height 760
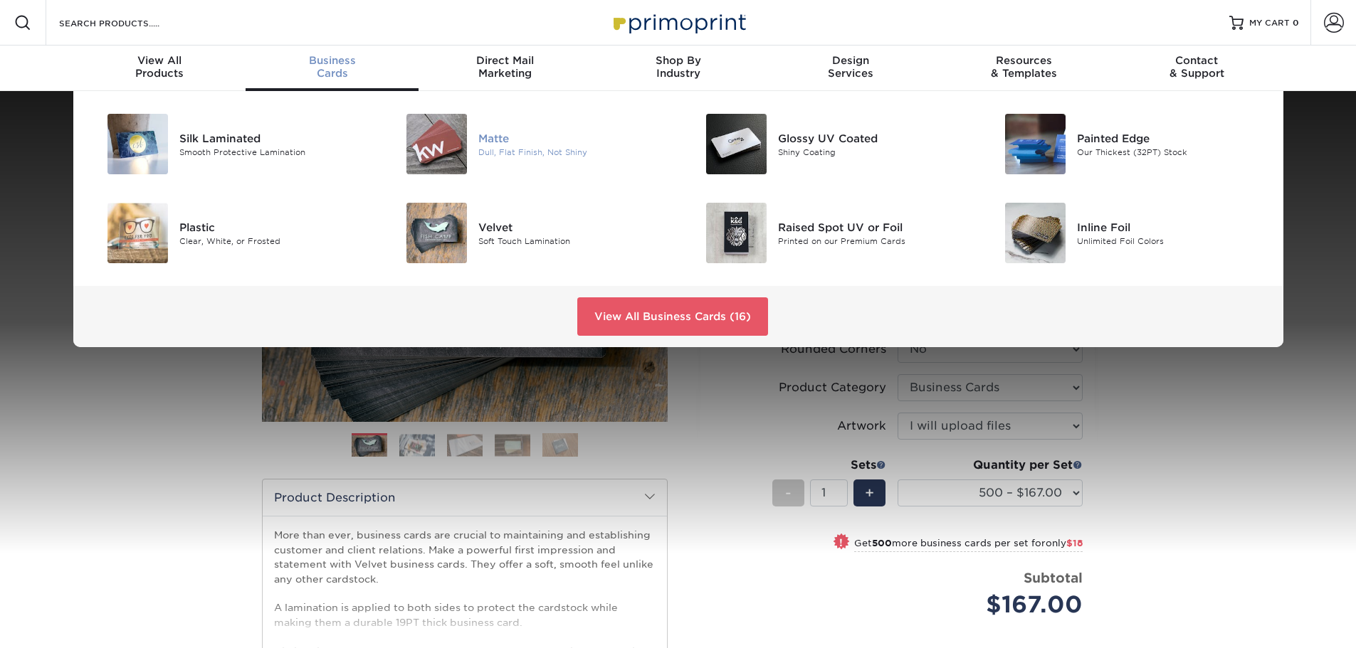
click at [492, 146] on div "Dull, Flat Finish, Not Shiny" at bounding box center [572, 152] width 189 height 12
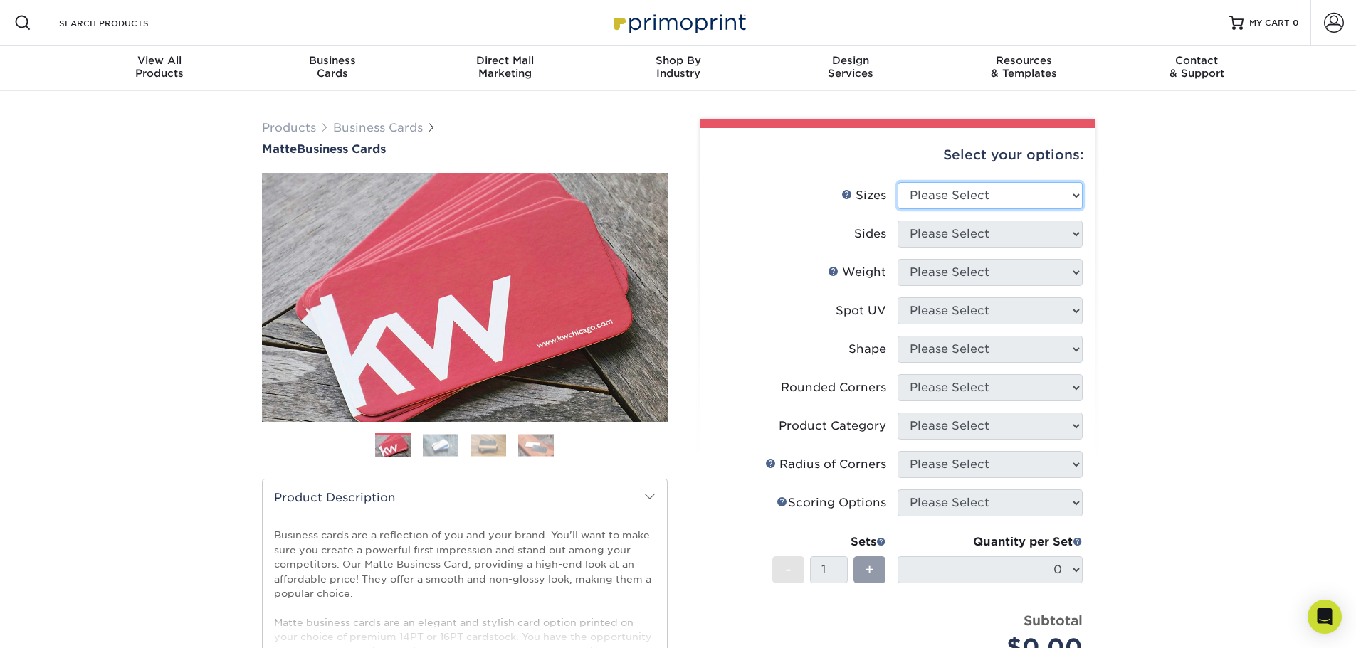
click at [996, 203] on select "Please Select 1.5" x 3.5" - Mini 1.75" x 3.5" - Mini 2" x 2" - Square 2" x 3" -…" at bounding box center [990, 195] width 185 height 27
click at [898, 182] on select "Please Select 1.5" x 3.5" - Mini 1.75" x 3.5" - Mini 2" x 2" - Square 2" x 3" -…" at bounding box center [990, 195] width 185 height 27
click at [1024, 199] on select "Please Select 1.5" x 3.5" - Mini 1.75" x 3.5" - Mini 2" x 2" - Square 2" x 3" -…" at bounding box center [990, 195] width 185 height 27
select select "2.00x3.50"
click at [898, 182] on select "Please Select 1.5" x 3.5" - Mini 1.75" x 3.5" - Mini 2" x 2" - Square 2" x 3" -…" at bounding box center [990, 195] width 185 height 27
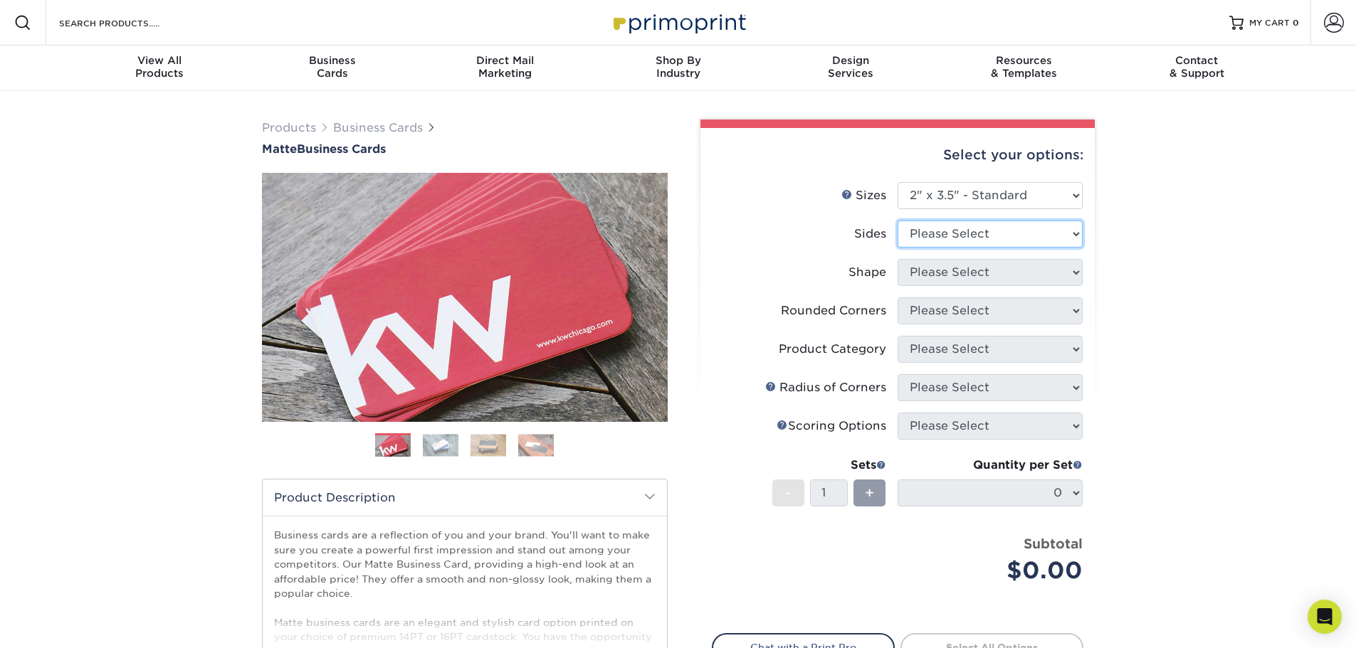
click at [1012, 235] on select "Please Select Print Both Sides Print Front Only" at bounding box center [990, 234] width 185 height 27
select select "32d3c223-f82c-492b-b915-ba065a00862f"
click at [898, 221] on select "Please Select Print Both Sides Print Front Only" at bounding box center [990, 234] width 185 height 27
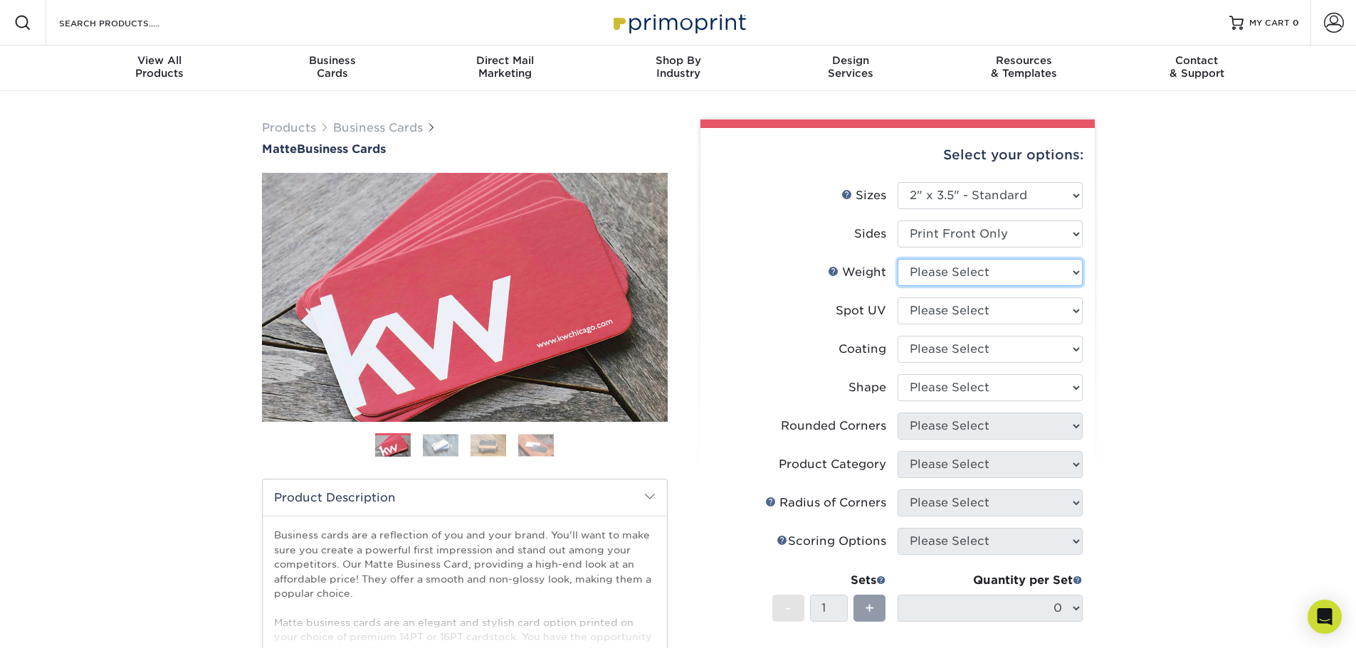
click at [1004, 272] on select "Please Select 16PT 14PT" at bounding box center [990, 272] width 185 height 27
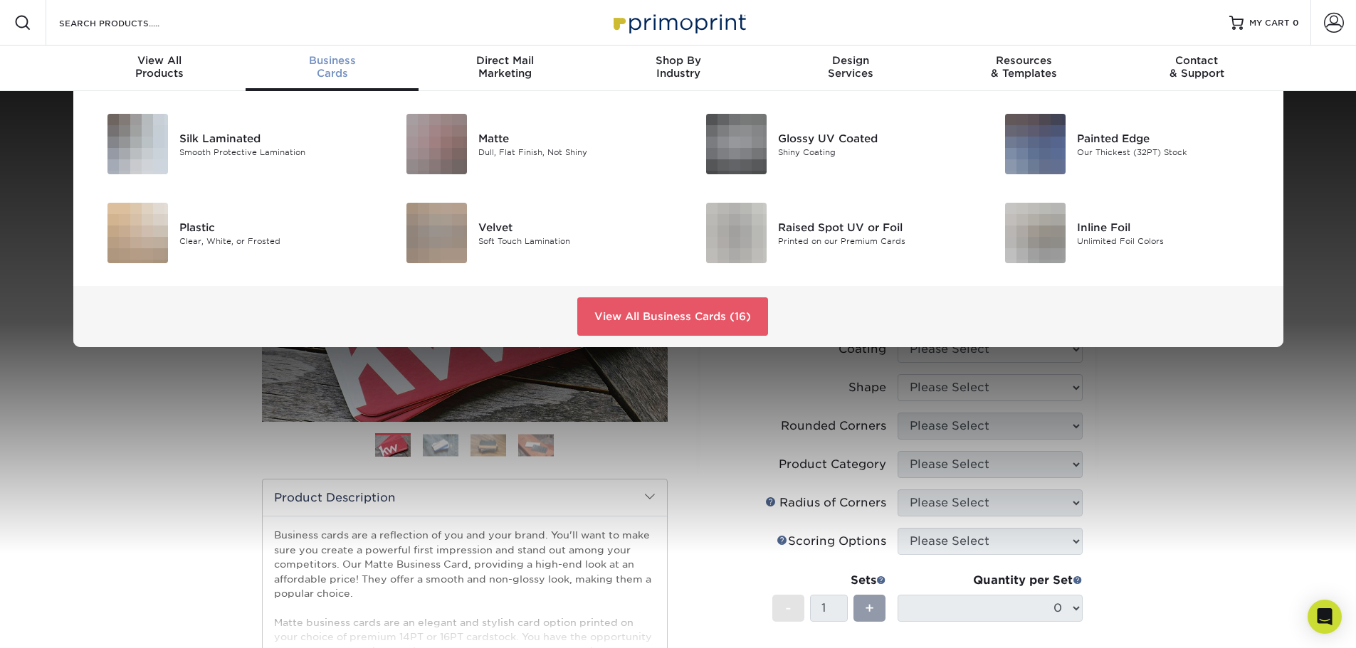
click at [330, 68] on div "Business Cards" at bounding box center [332, 67] width 173 height 26
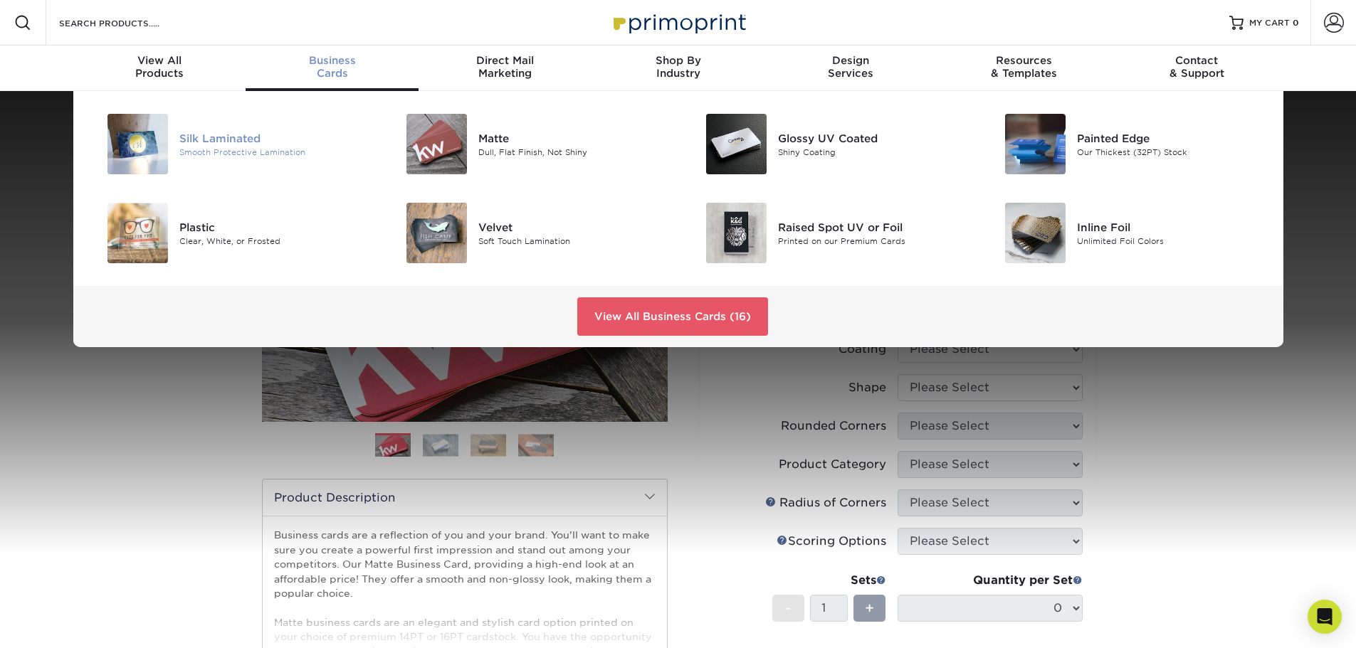
click at [219, 132] on div "Silk Laminated" at bounding box center [273, 138] width 189 height 16
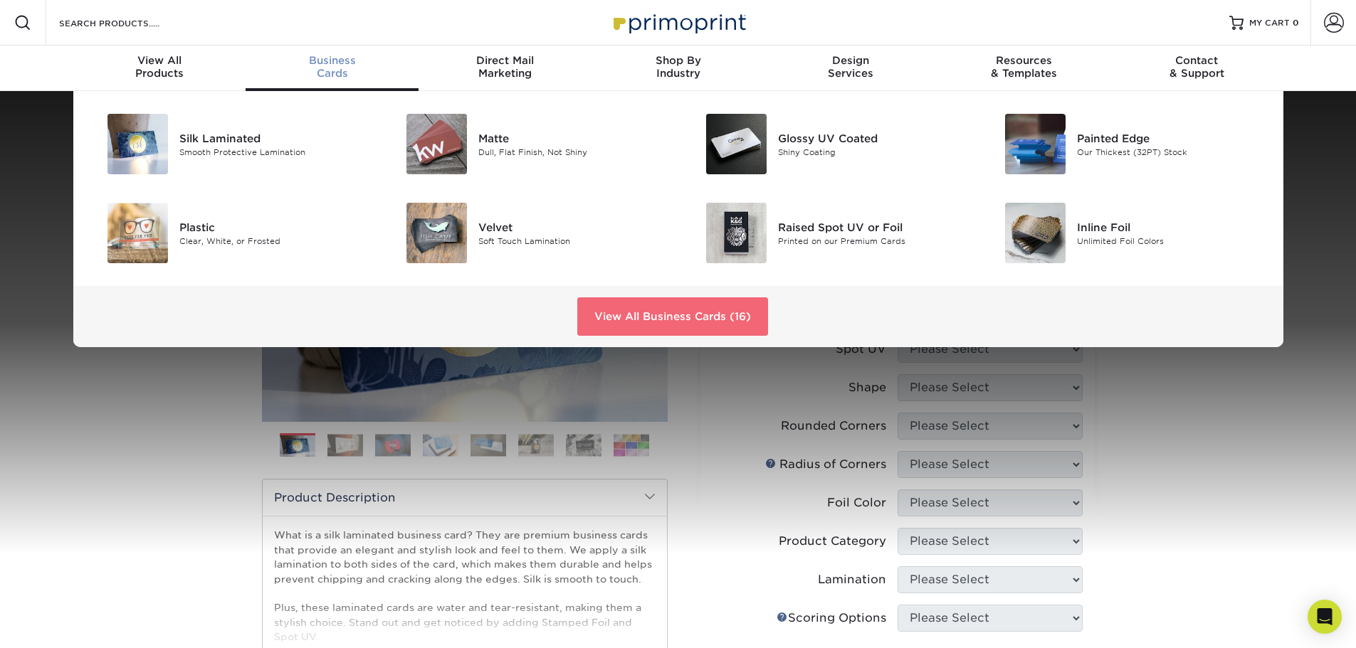
click at [626, 319] on link "View All Business Cards (16)" at bounding box center [672, 317] width 191 height 38
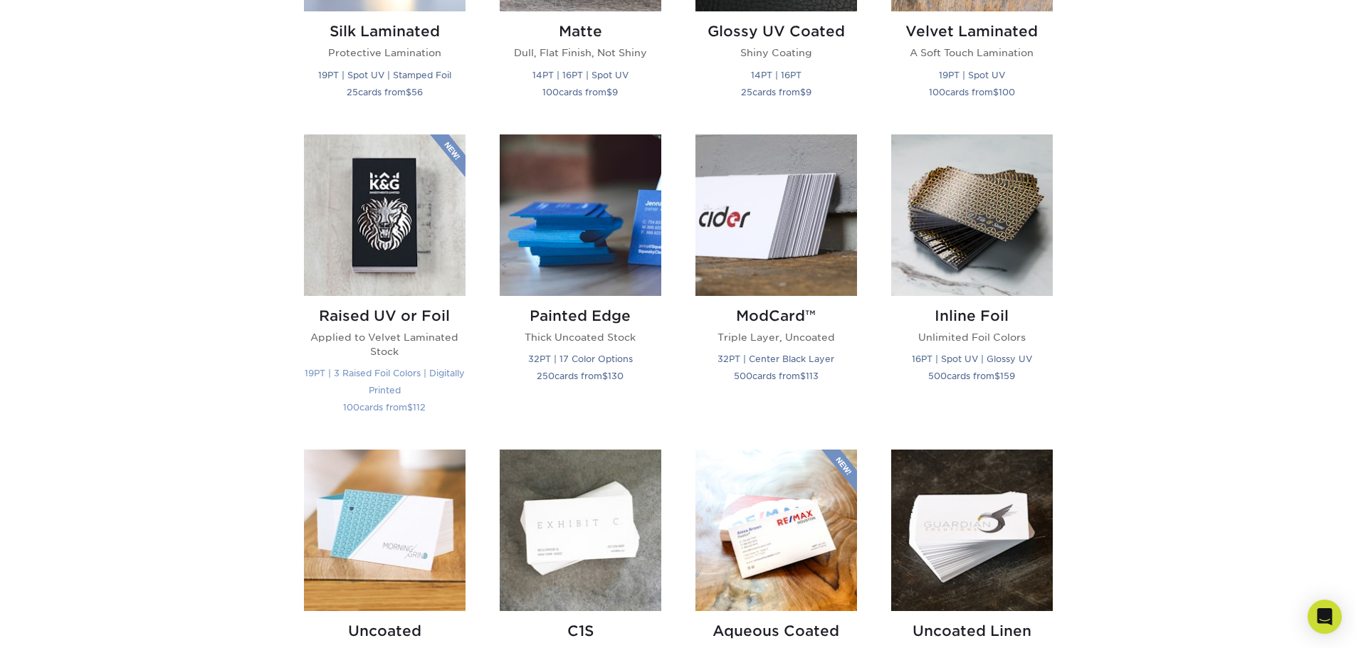
scroll to position [854, 0]
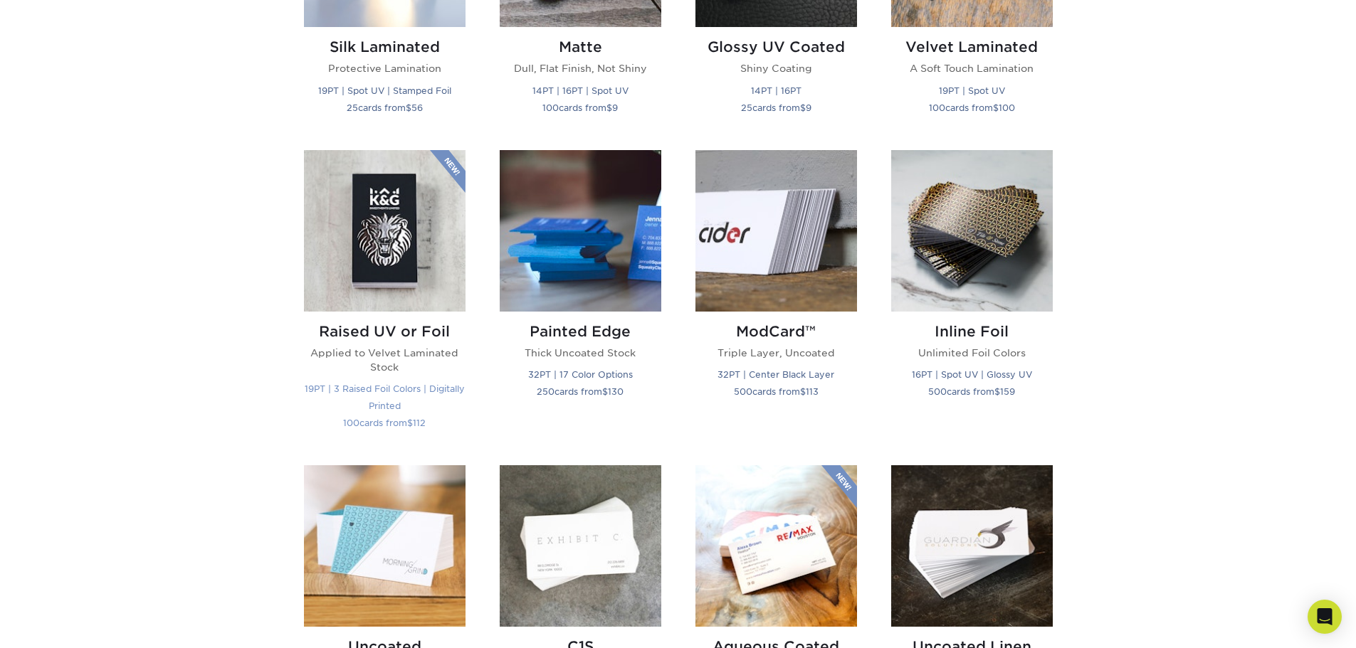
click at [404, 354] on p "Applied to Velvet Laminated Stock" at bounding box center [385, 360] width 162 height 29
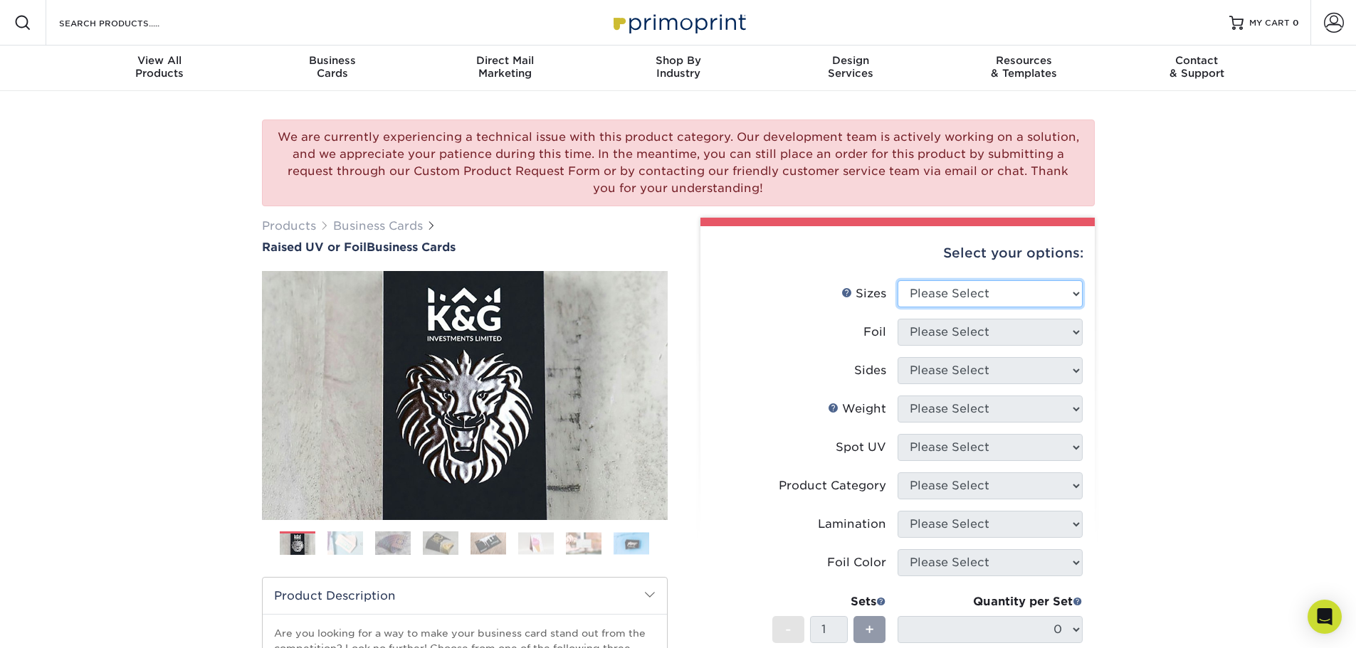
click at [1021, 297] on select "Please Select 2" x 3.5" - Standard" at bounding box center [990, 293] width 185 height 27
select select "2.00x3.50"
click at [898, 280] on select "Please Select 2" x 3.5" - Standard" at bounding box center [990, 293] width 185 height 27
click at [1002, 337] on select "Please Select No Yes" at bounding box center [990, 332] width 185 height 27
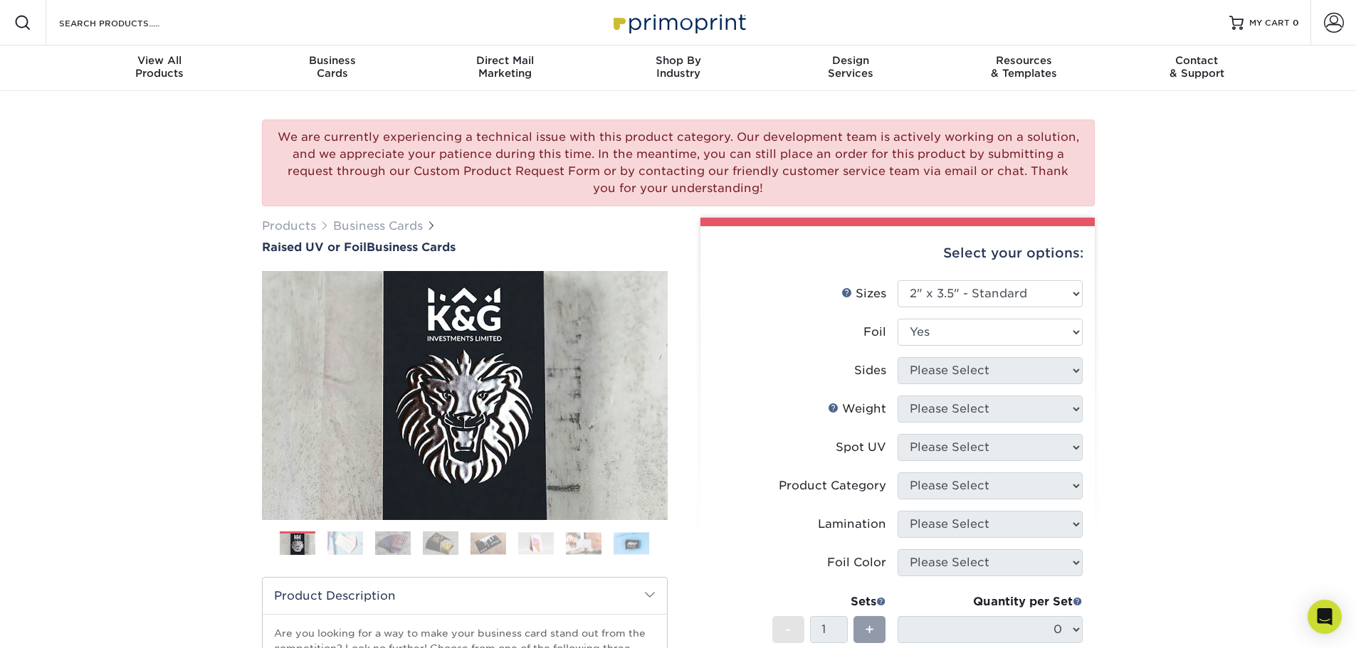
click at [898, 319] on select "Please Select No Yes" at bounding box center [990, 332] width 185 height 27
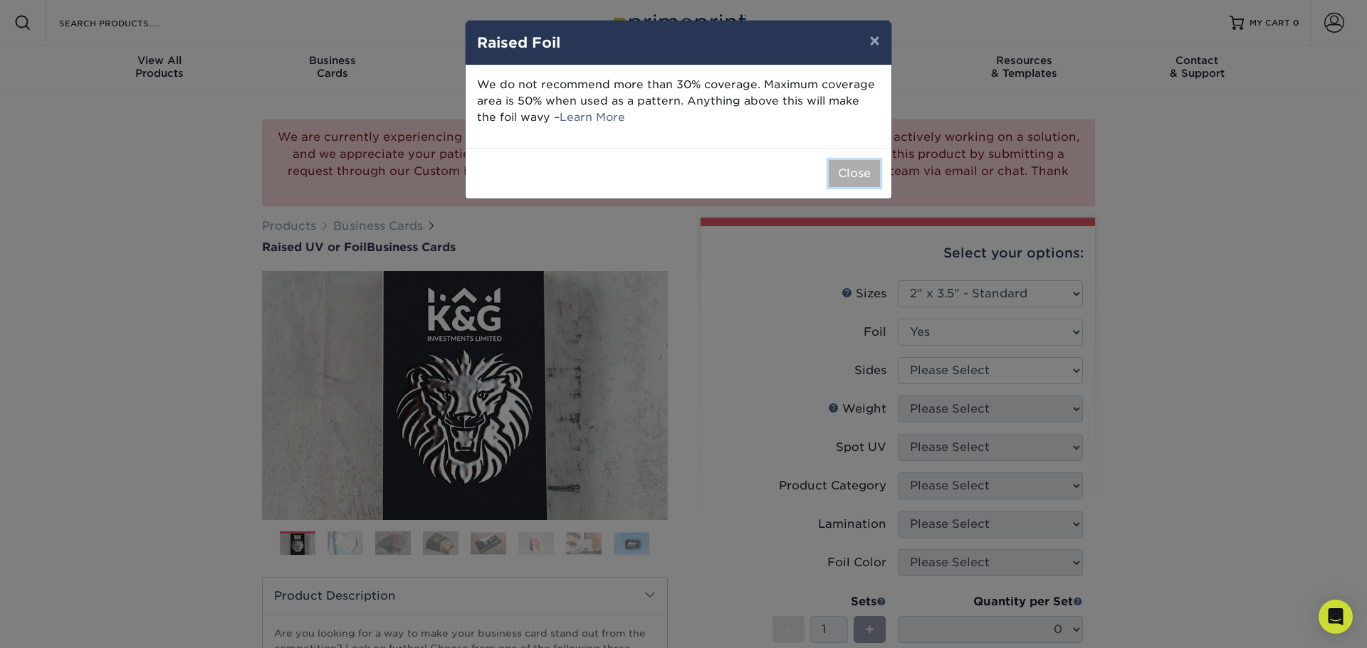
click at [849, 178] on button "Close" at bounding box center [854, 173] width 51 height 27
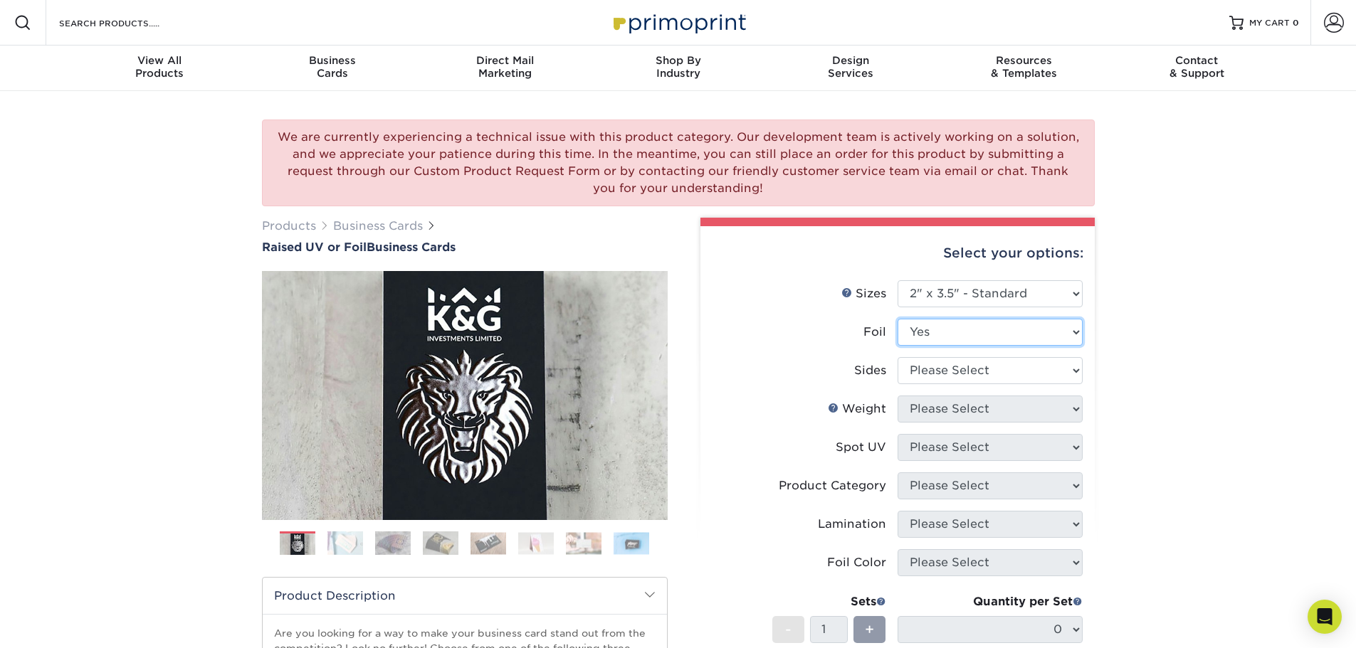
click at [939, 331] on select "Please Select No Yes" at bounding box center [990, 332] width 185 height 27
select select "0"
click at [898, 319] on select "Please Select No Yes" at bounding box center [990, 332] width 185 height 27
click at [967, 370] on select "Please Select Print Both Sides Print Front Only" at bounding box center [990, 370] width 185 height 27
select select "32d3c223-f82c-492b-b915-ba065a00862f"
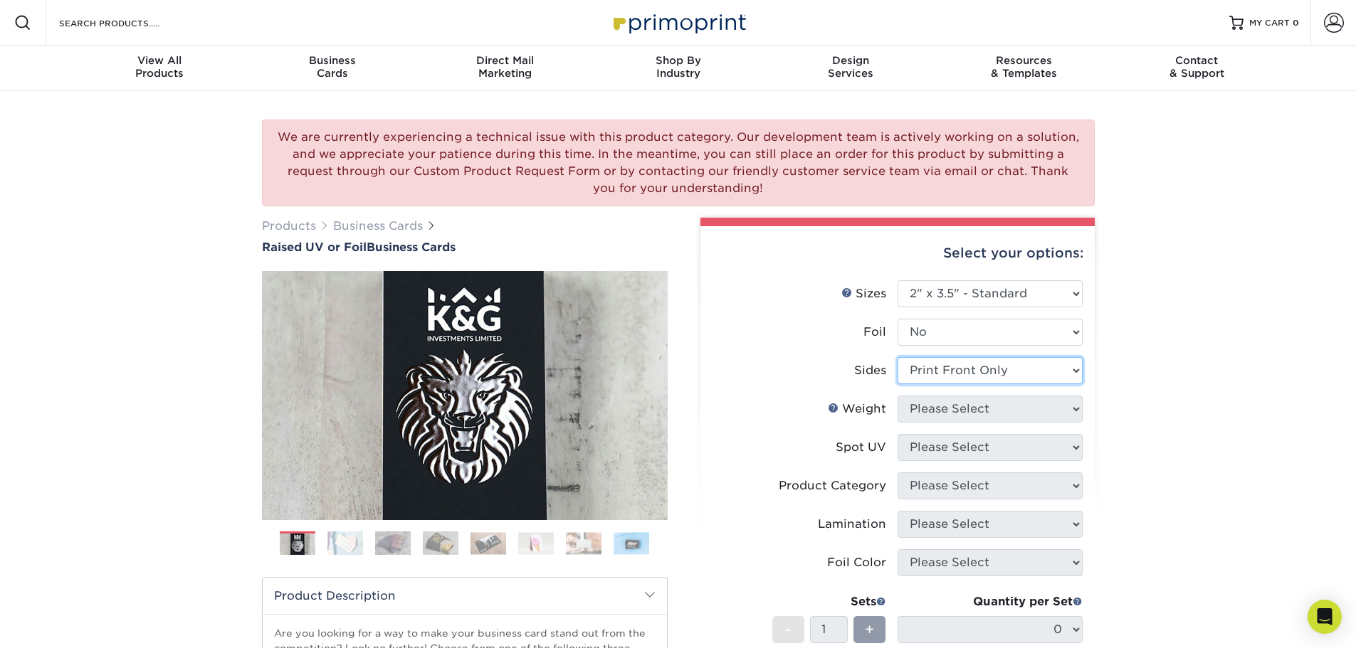
click at [898, 357] on select "Please Select Print Both Sides Print Front Only" at bounding box center [990, 370] width 185 height 27
click at [977, 414] on select "Please Select 16PT" at bounding box center [990, 409] width 185 height 27
select select "16PT"
click at [898, 396] on select "Please Select 16PT" at bounding box center [990, 409] width 185 height 27
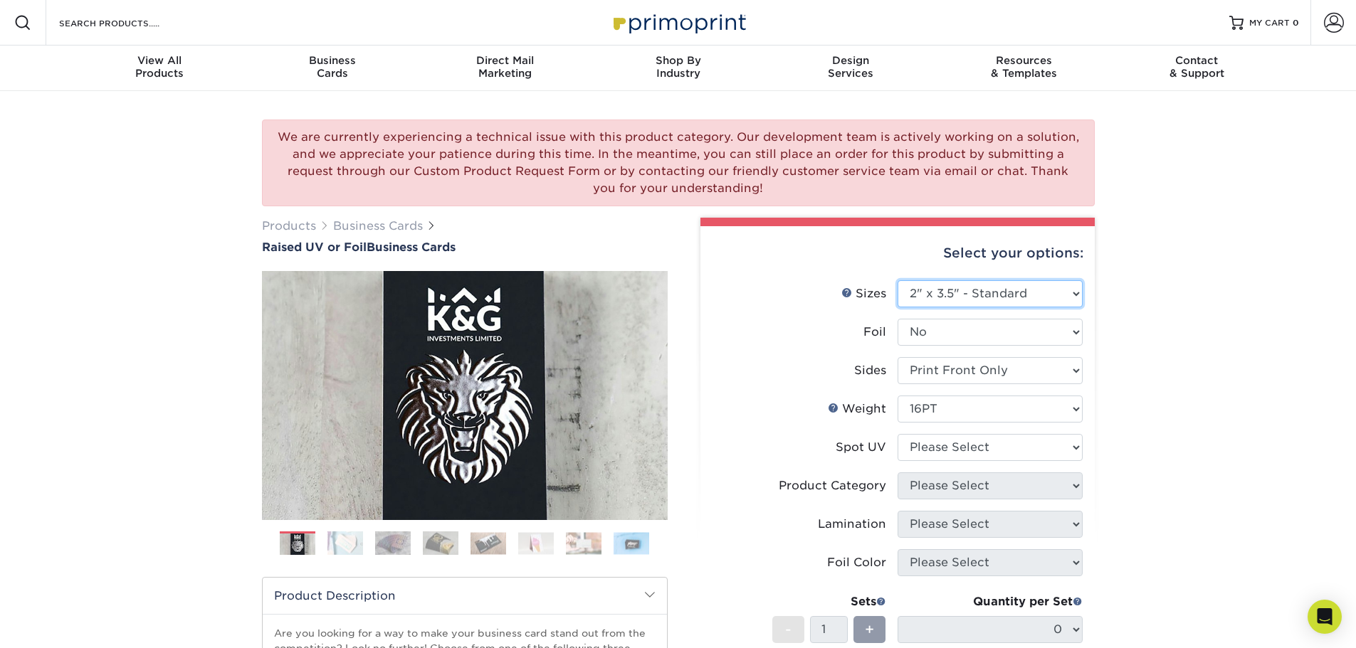
click at [1005, 295] on select "Please Select 2" x 3.5" - Standard" at bounding box center [990, 293] width 185 height 27
click at [1007, 295] on select "Please Select 2" x 3.5" - Standard" at bounding box center [990, 293] width 185 height 27
